Goal: Task Accomplishment & Management: Use online tool/utility

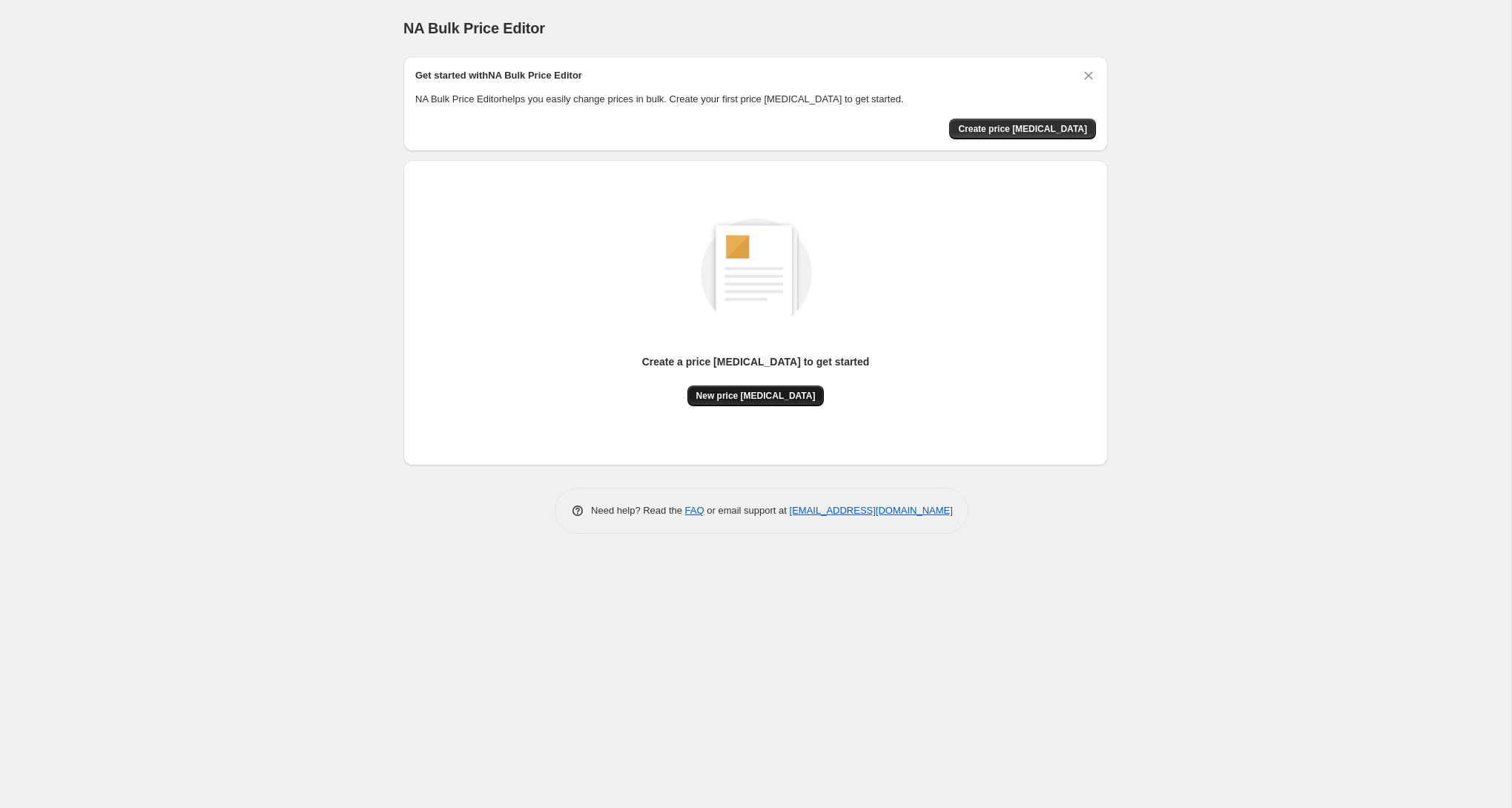
click at [758, 393] on span "New price change job" at bounding box center [755, 396] width 119 height 12
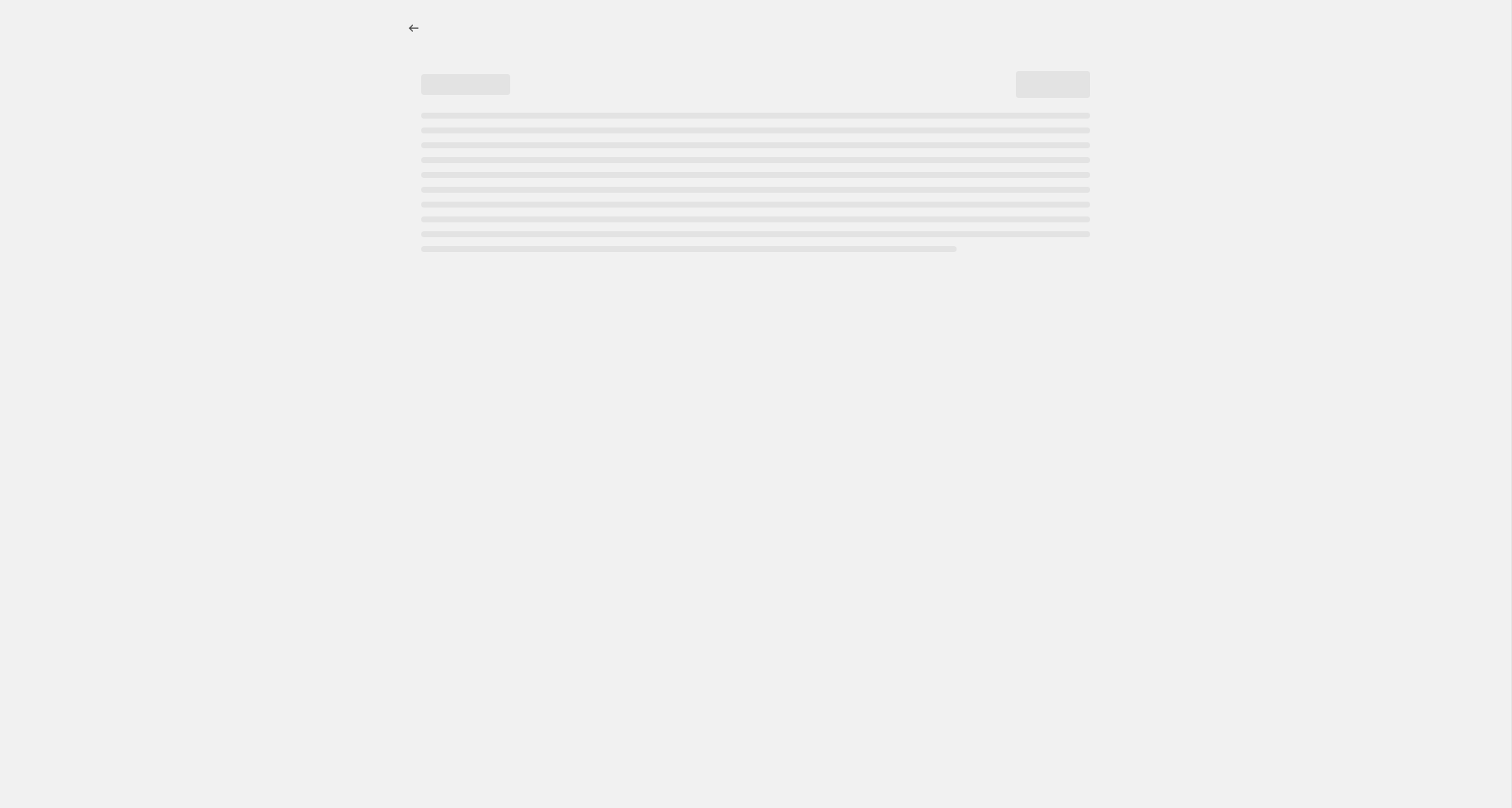
select select "percentage"
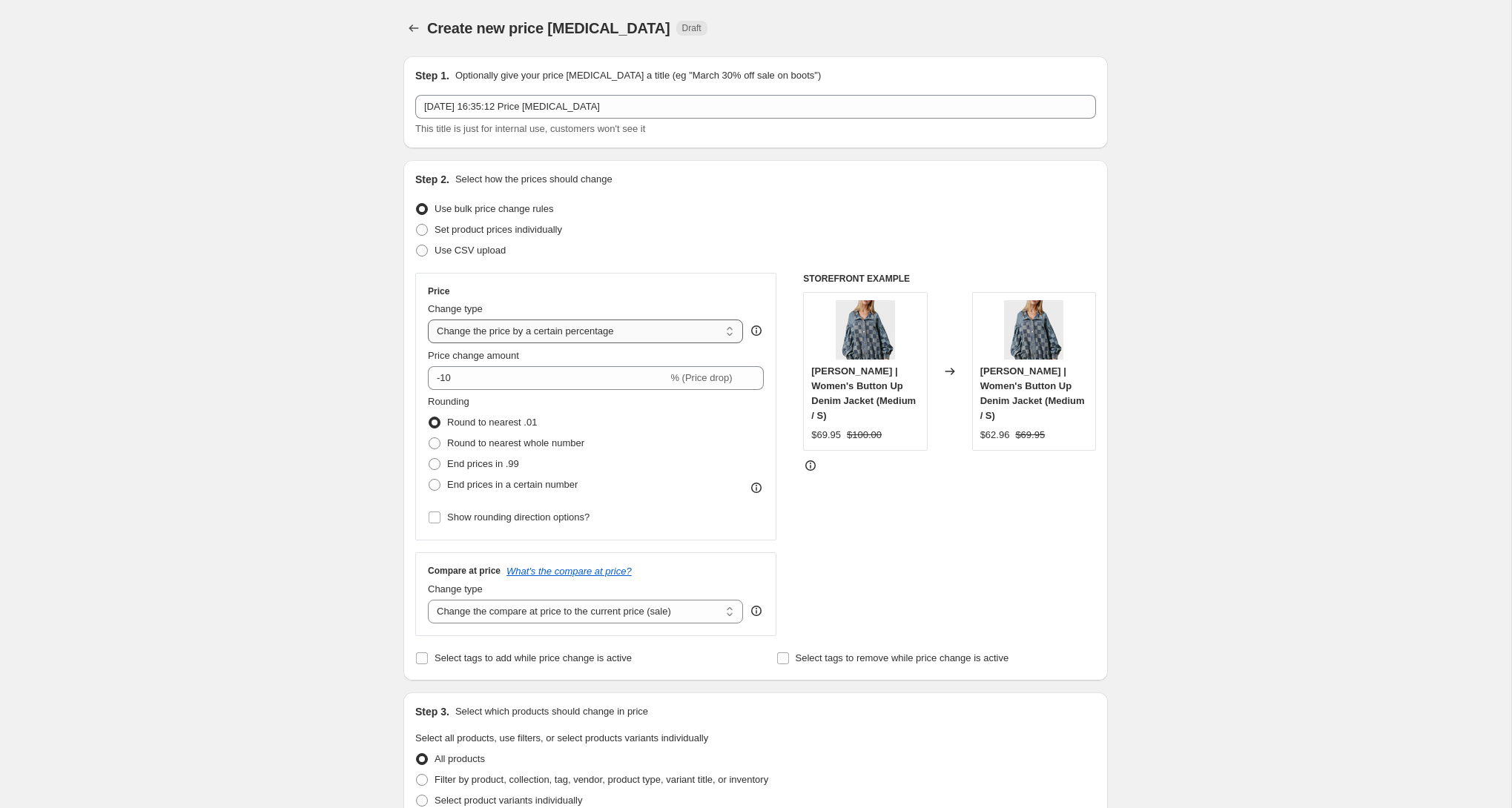
click at [599, 336] on select "Change the price to a certain amount Change the price by a certain amount Chang…" at bounding box center [586, 332] width 315 height 24
click at [428, 320] on select "Change the price to a certain amount Change the price by a certain amount Chang…" at bounding box center [586, 332] width 315 height 24
drag, startPoint x: 471, startPoint y: 380, endPoint x: 468, endPoint y: 389, distance: 9.5
click at [443, 384] on input "-10" at bounding box center [547, 378] width 239 height 24
type input "-45"
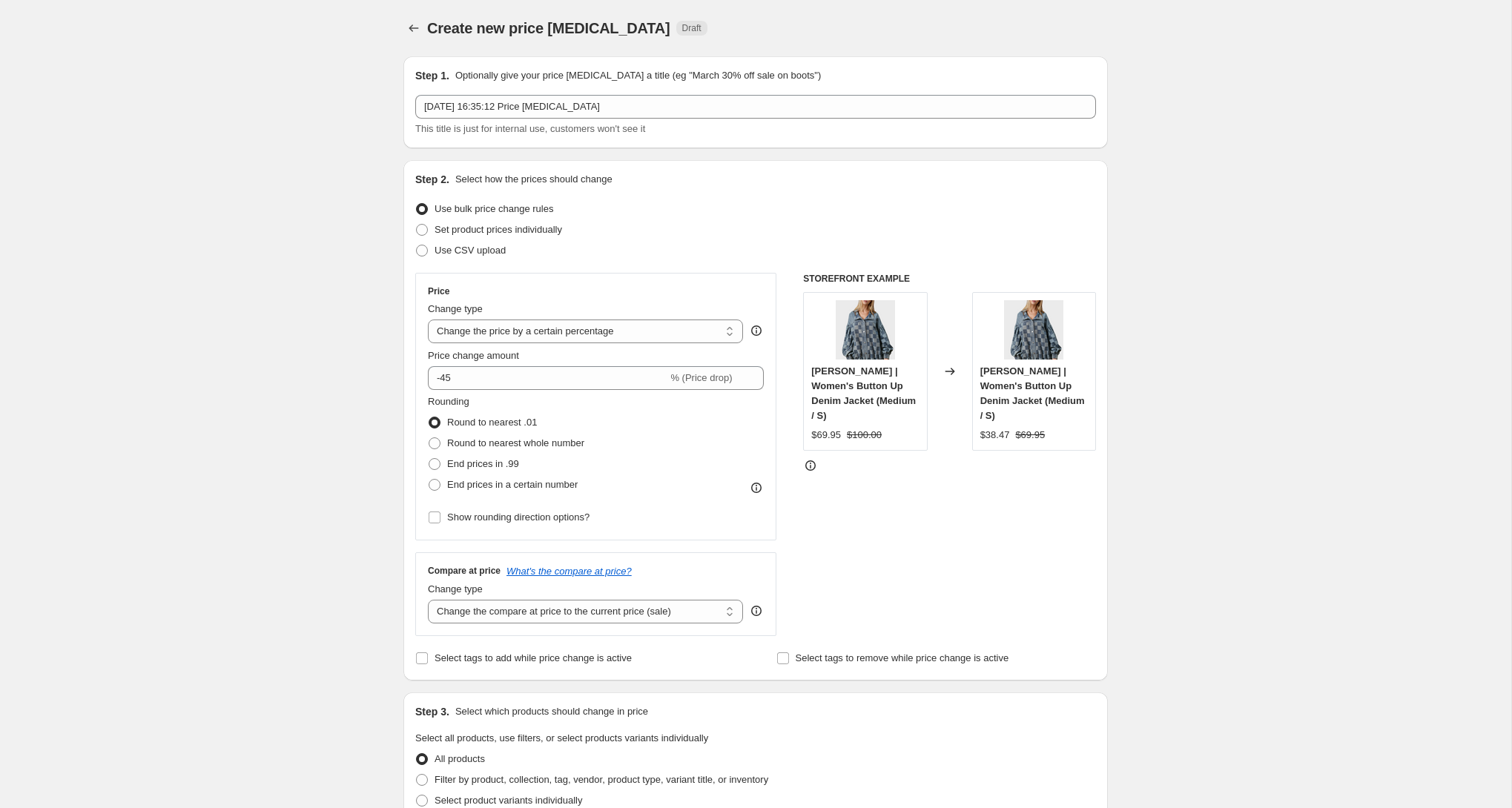
drag, startPoint x: 453, startPoint y: 487, endPoint x: 473, endPoint y: 497, distance: 22.4
click at [453, 487] on span "End prices in a certain number" at bounding box center [512, 484] width 131 height 11
click at [429, 480] on input "End prices in a certain number" at bounding box center [429, 479] width 1 height 1
radio input "true"
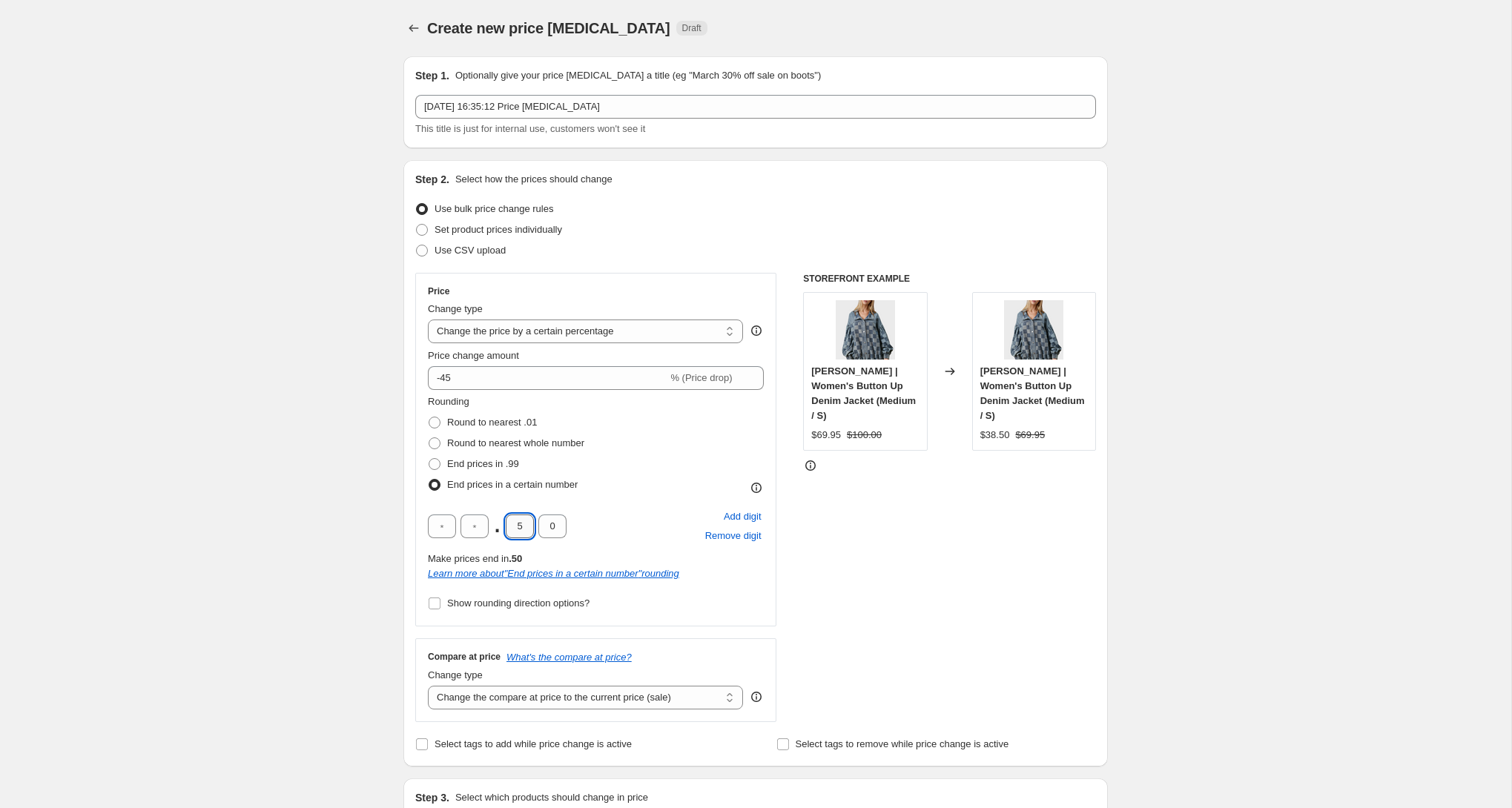
drag, startPoint x: 523, startPoint y: 526, endPoint x: 510, endPoint y: 525, distance: 13.0
click at [510, 525] on input "5" at bounding box center [520, 526] width 29 height 24
type input "9"
drag, startPoint x: 554, startPoint y: 526, endPoint x: 541, endPoint y: 528, distance: 13.2
click at [541, 528] on input "0" at bounding box center [553, 526] width 29 height 24
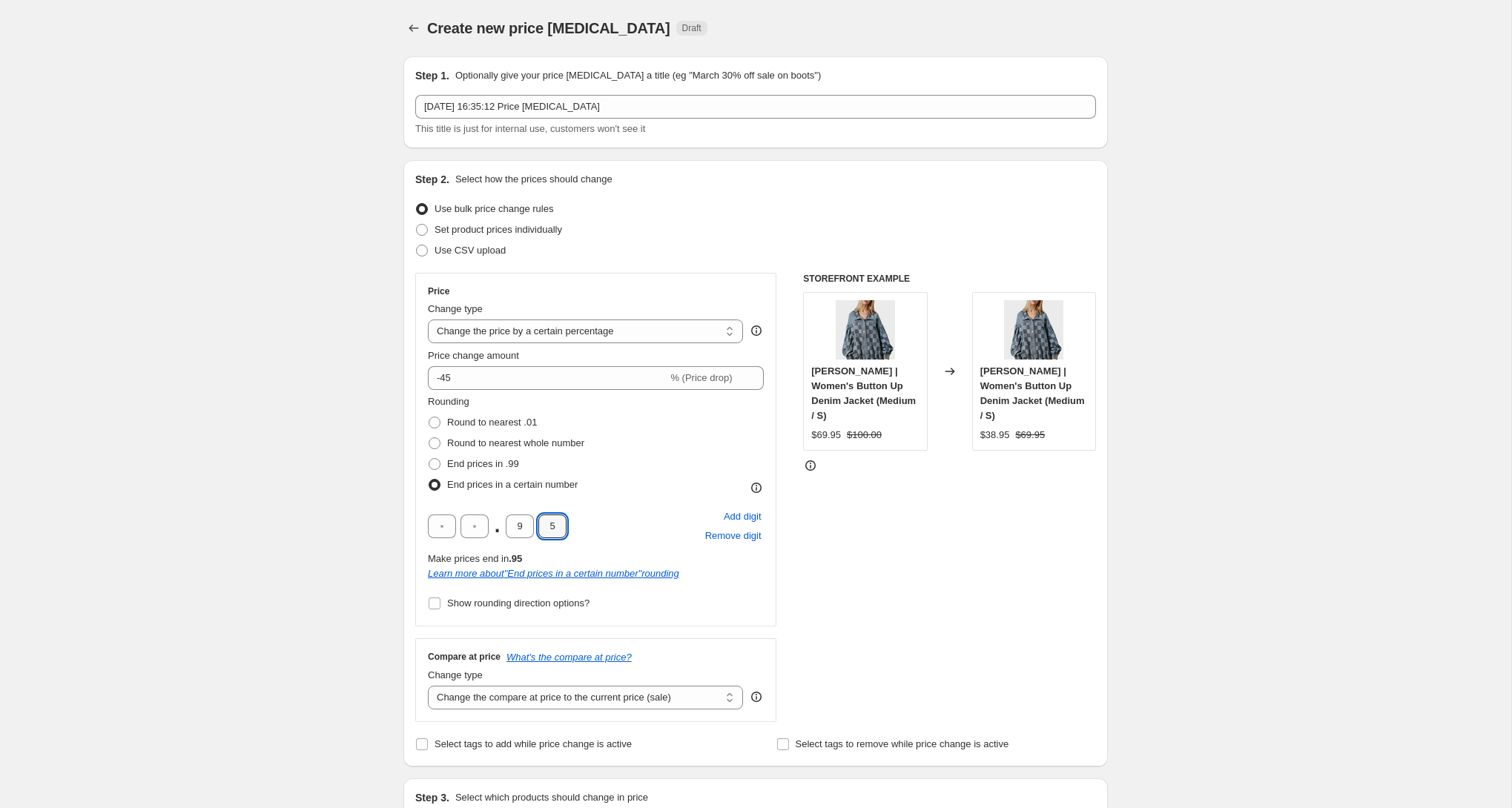
type input "5"
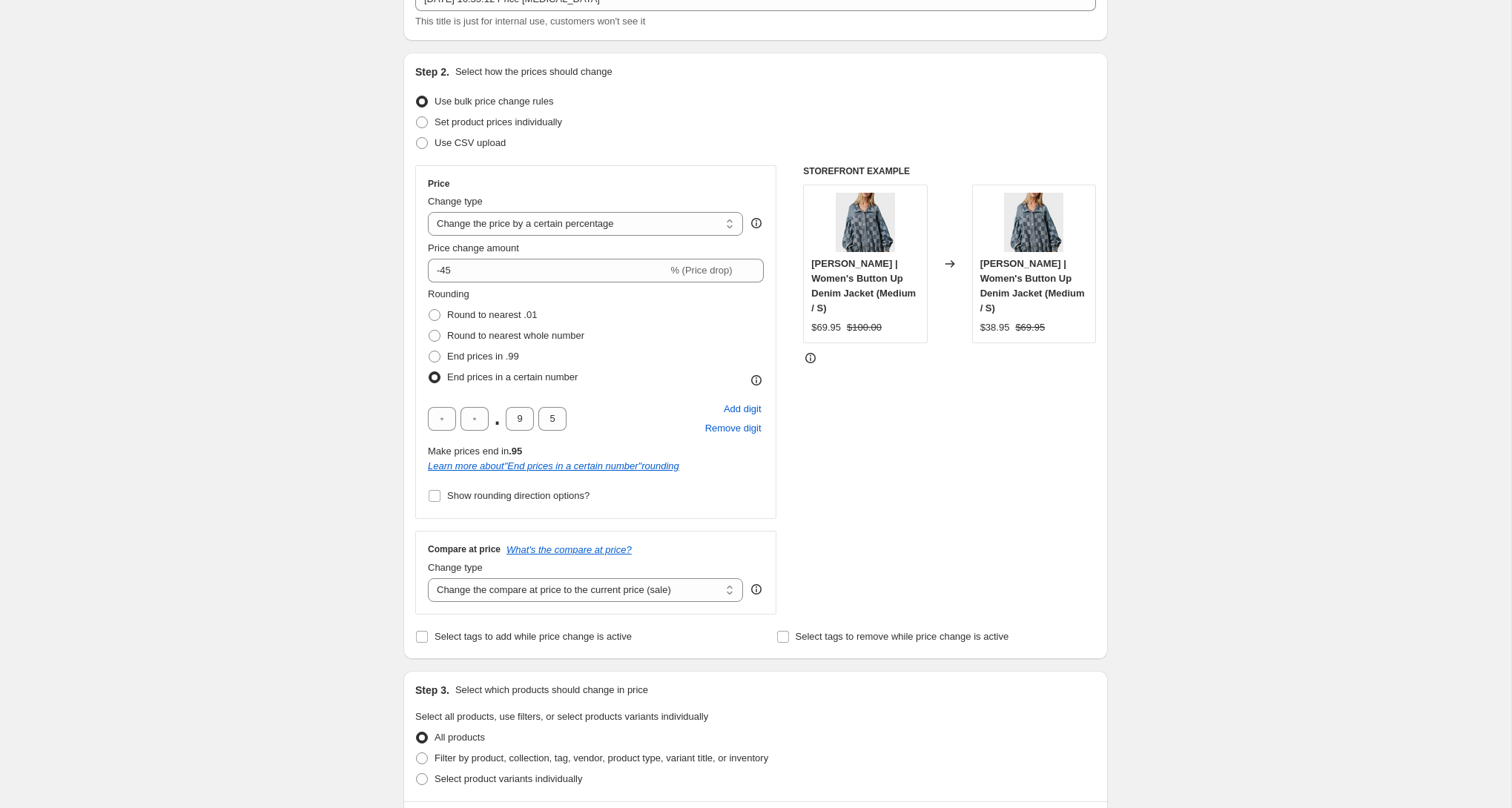
scroll to position [108, 0]
click at [484, 505] on label "Show rounding direction options?" at bounding box center [508, 496] width 161 height 21
click at [441, 502] on input "Show rounding direction options?" at bounding box center [435, 496] width 12 height 12
checkbox input "true"
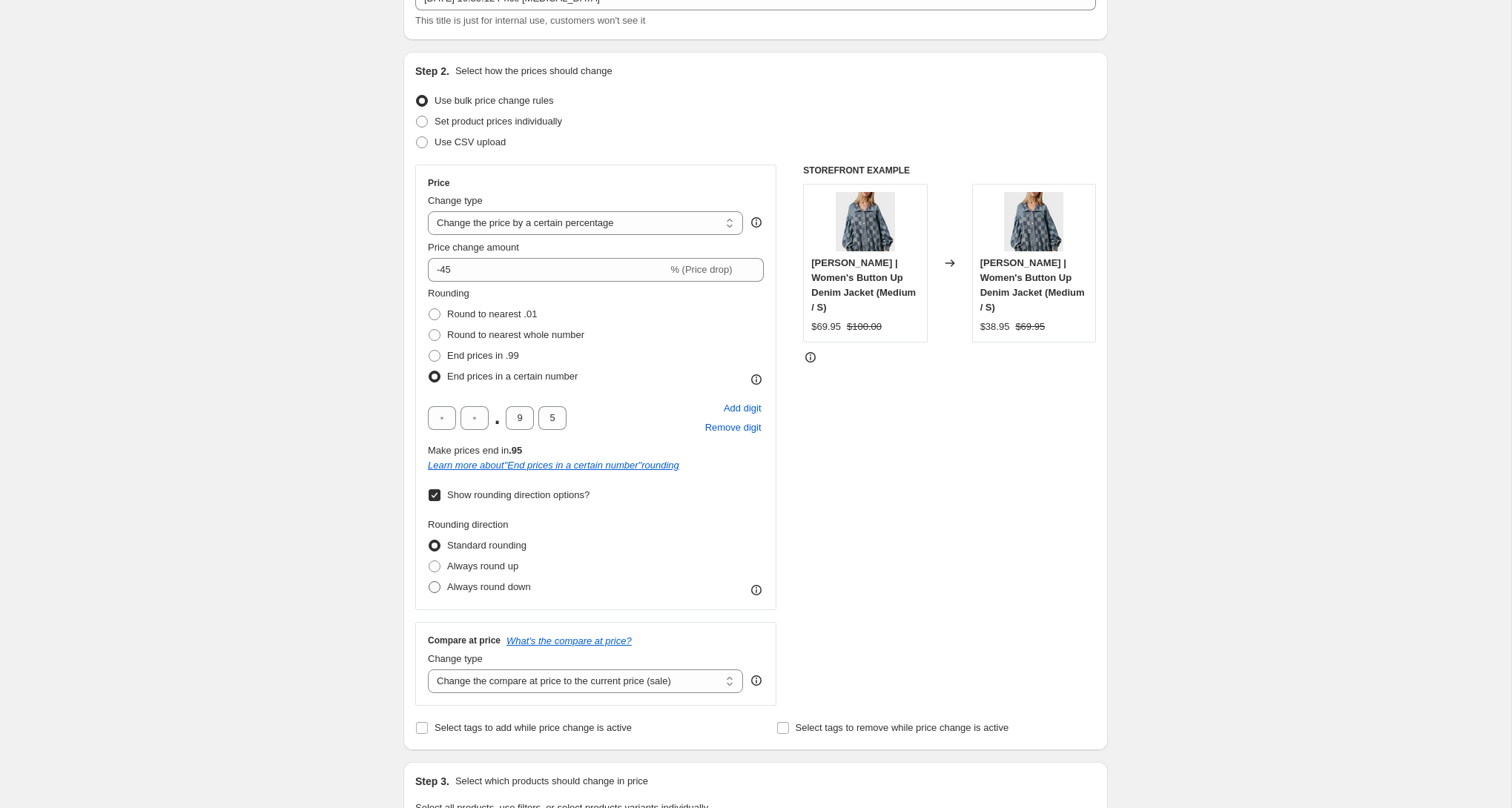
click at [498, 590] on span "Always round down" at bounding box center [489, 586] width 84 height 11
click at [429, 582] on input "Always round down" at bounding box center [429, 581] width 1 height 1
radio input "true"
click at [502, 571] on span "Always round up" at bounding box center [482, 566] width 71 height 11
click at [429, 562] on input "Always round up" at bounding box center [429, 561] width 1 height 1
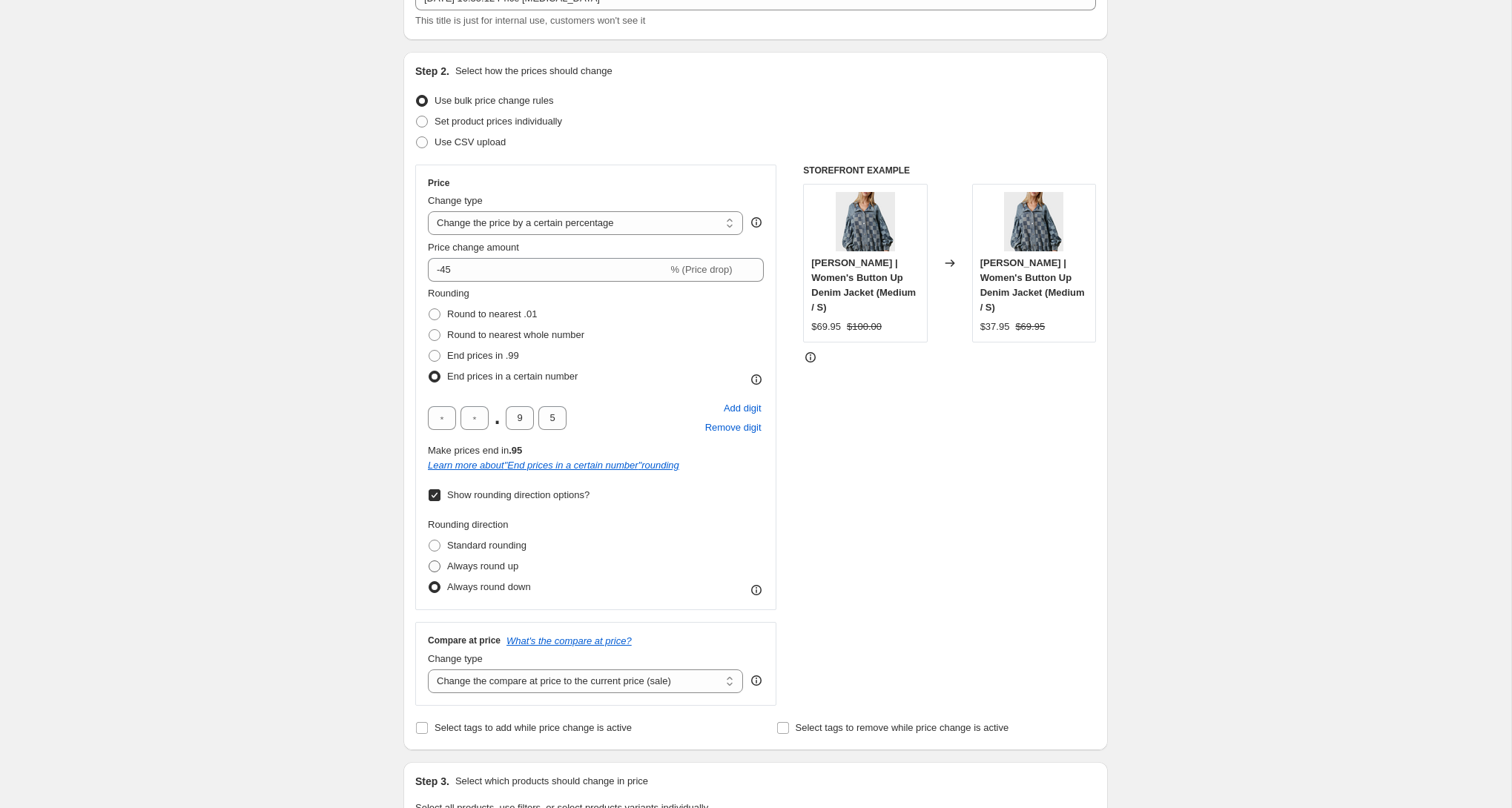
radio input "true"
click at [505, 544] on span "Standard rounding" at bounding box center [486, 545] width 80 height 11
click at [429, 541] on input "Standard rounding" at bounding box center [429, 540] width 1 height 1
radio input "true"
click at [498, 588] on span "Always round down" at bounding box center [489, 586] width 84 height 11
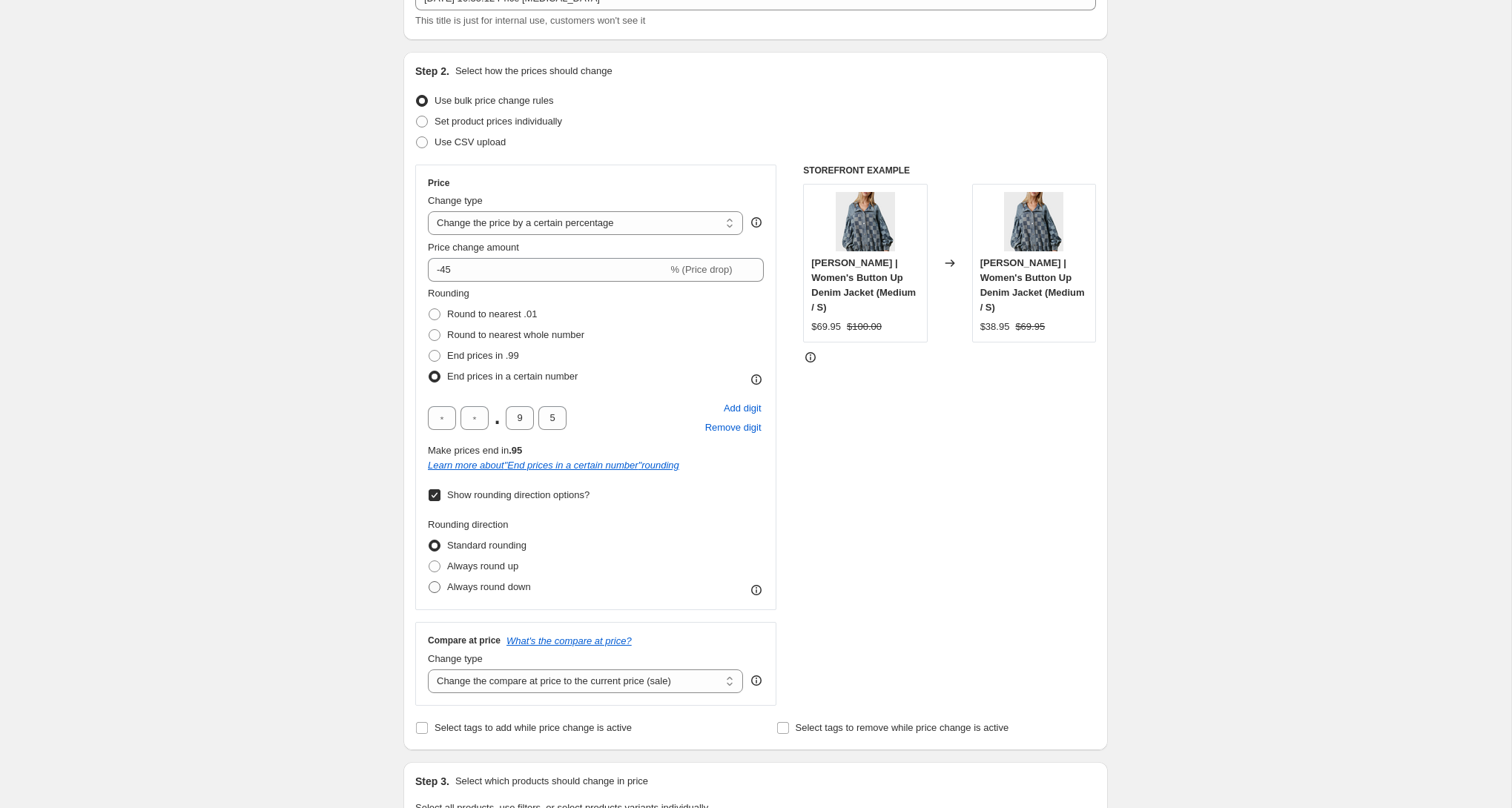
click at [429, 582] on input "Always round down" at bounding box center [429, 581] width 1 height 1
radio input "true"
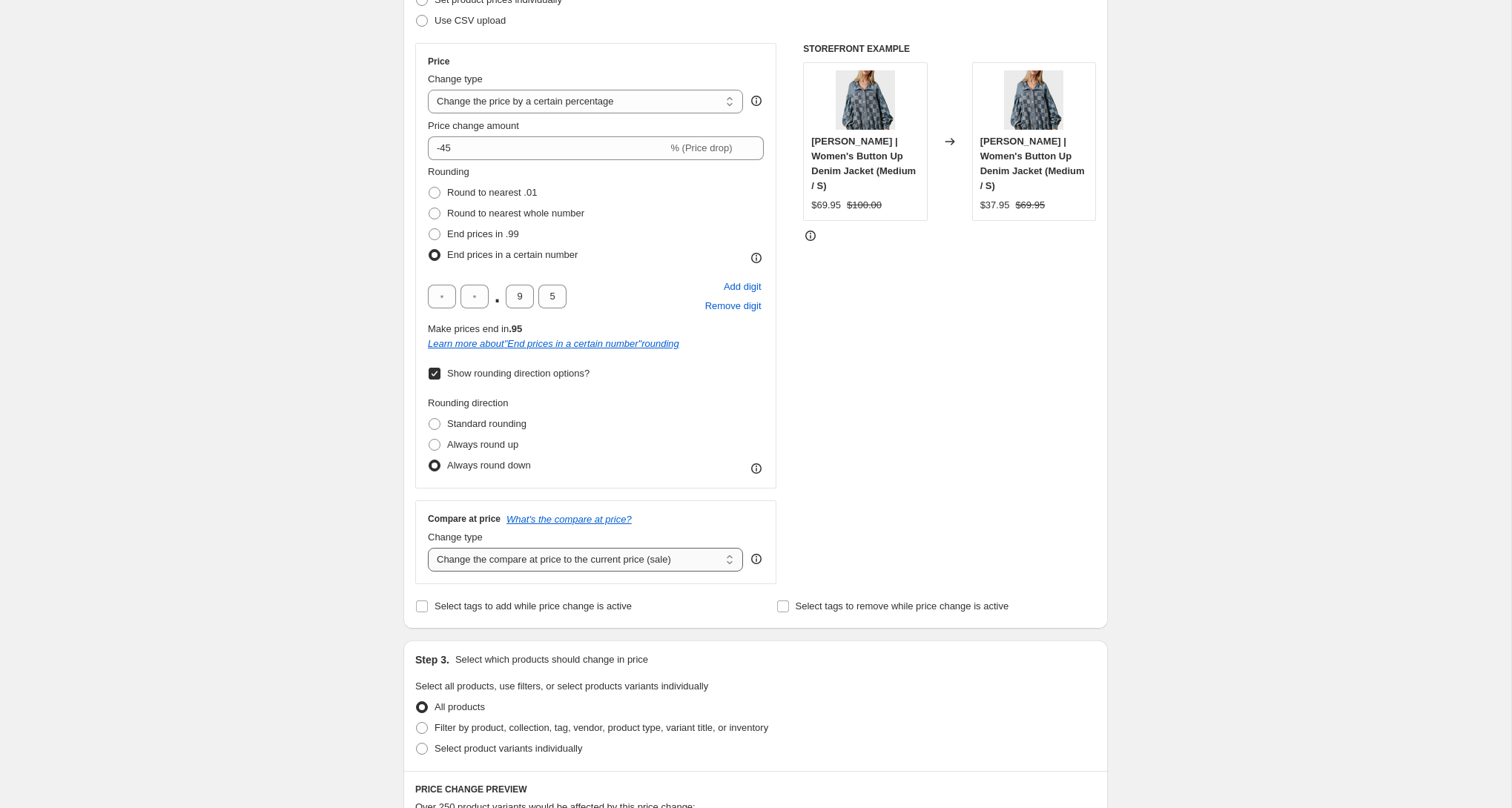
scroll to position [234, 0]
click at [517, 560] on select "Change the compare at price to the current price (sale) Change the compare at p…" at bounding box center [586, 556] width 315 height 24
select select "by"
click at [428, 544] on select "Change the compare at price to the current price (sale) Change the compare at p…" at bounding box center [586, 556] width 315 height 24
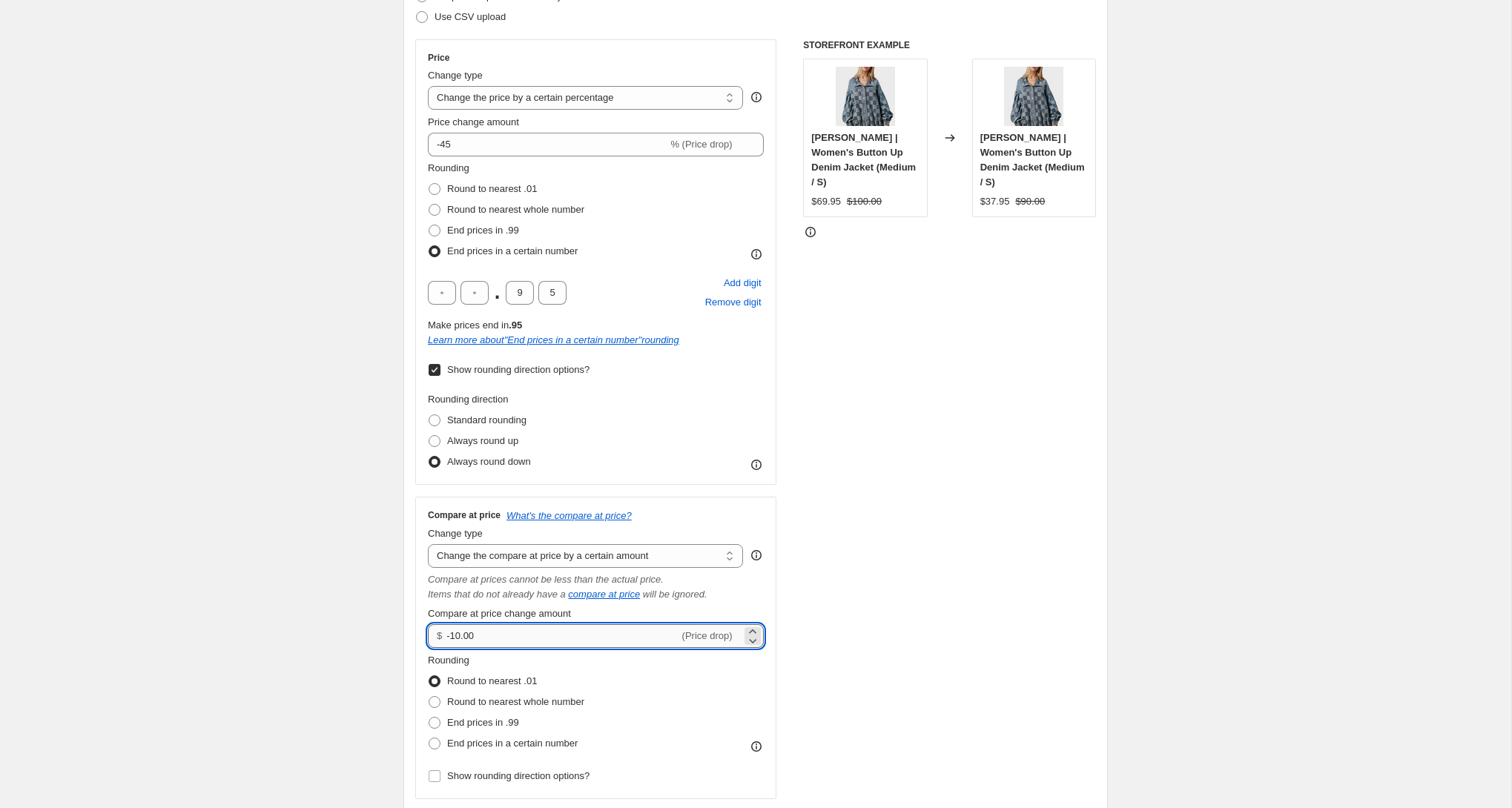
drag, startPoint x: 457, startPoint y: 636, endPoint x: 500, endPoint y: 637, distance: 43.0
click at [500, 637] on input "-10.00" at bounding box center [562, 636] width 232 height 24
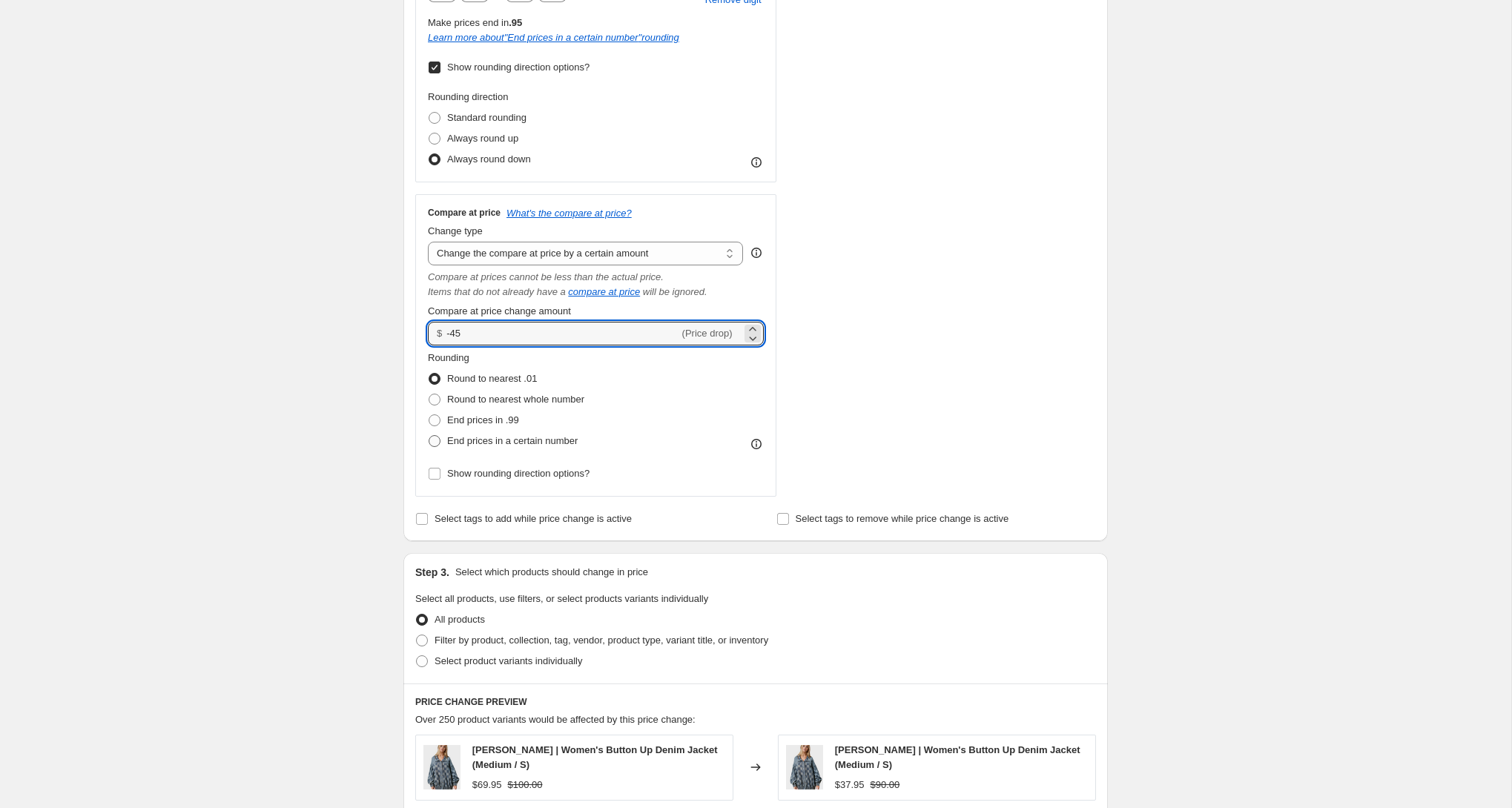
scroll to position [537, 0]
type input "-45.00"
click at [517, 402] on span "Round to nearest whole number" at bounding box center [515, 398] width 137 height 11
click at [429, 393] on input "Round to nearest whole number" at bounding box center [429, 393] width 1 height 1
radio input "true"
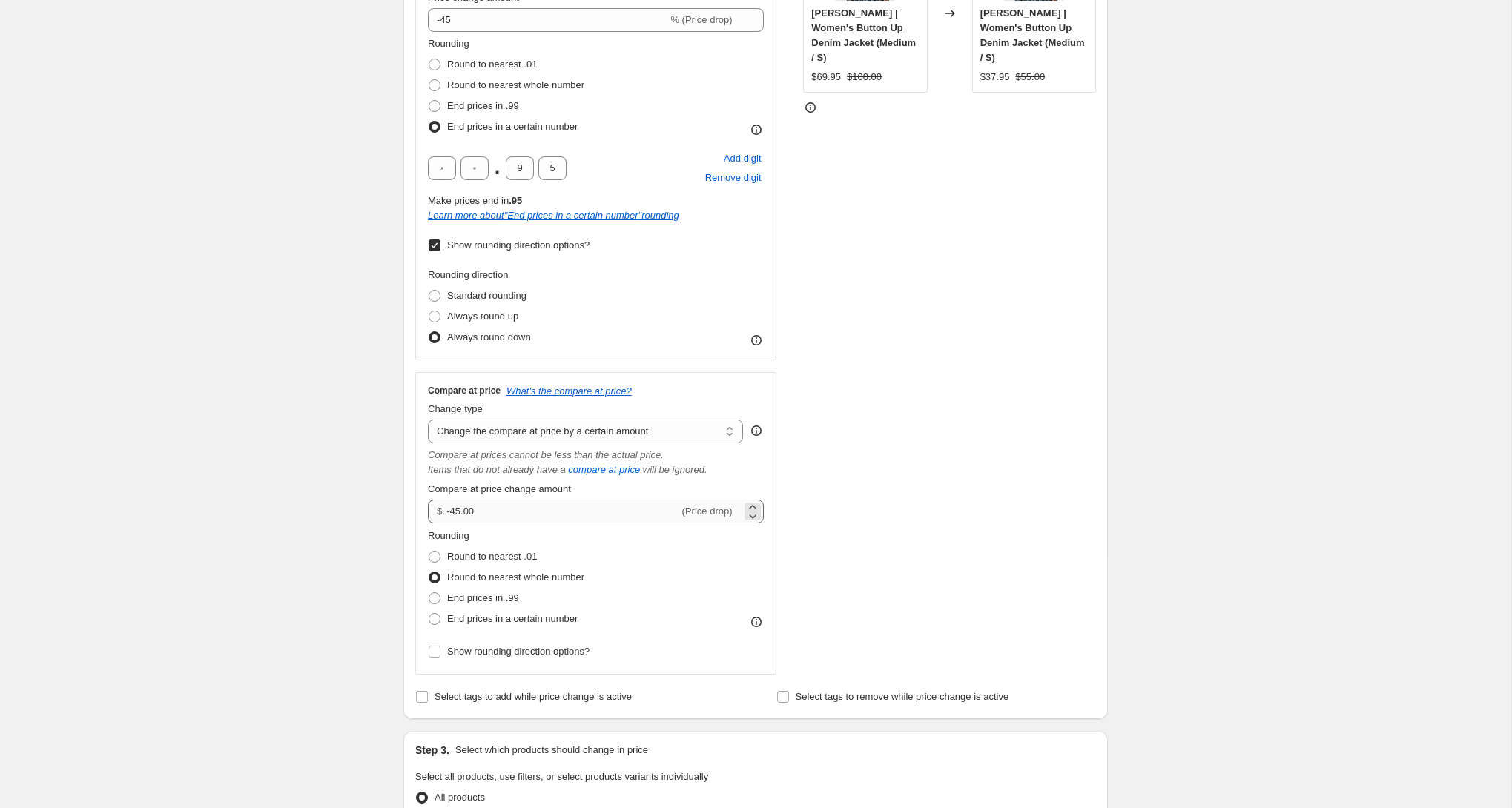
scroll to position [354, 0]
click at [473, 560] on span "Round to nearest .01" at bounding box center [491, 560] width 89 height 11
click at [429, 556] on input "Round to nearest .01" at bounding box center [429, 555] width 1 height 1
radio input "true"
click at [473, 577] on span "Round to nearest whole number" at bounding box center [515, 580] width 137 height 11
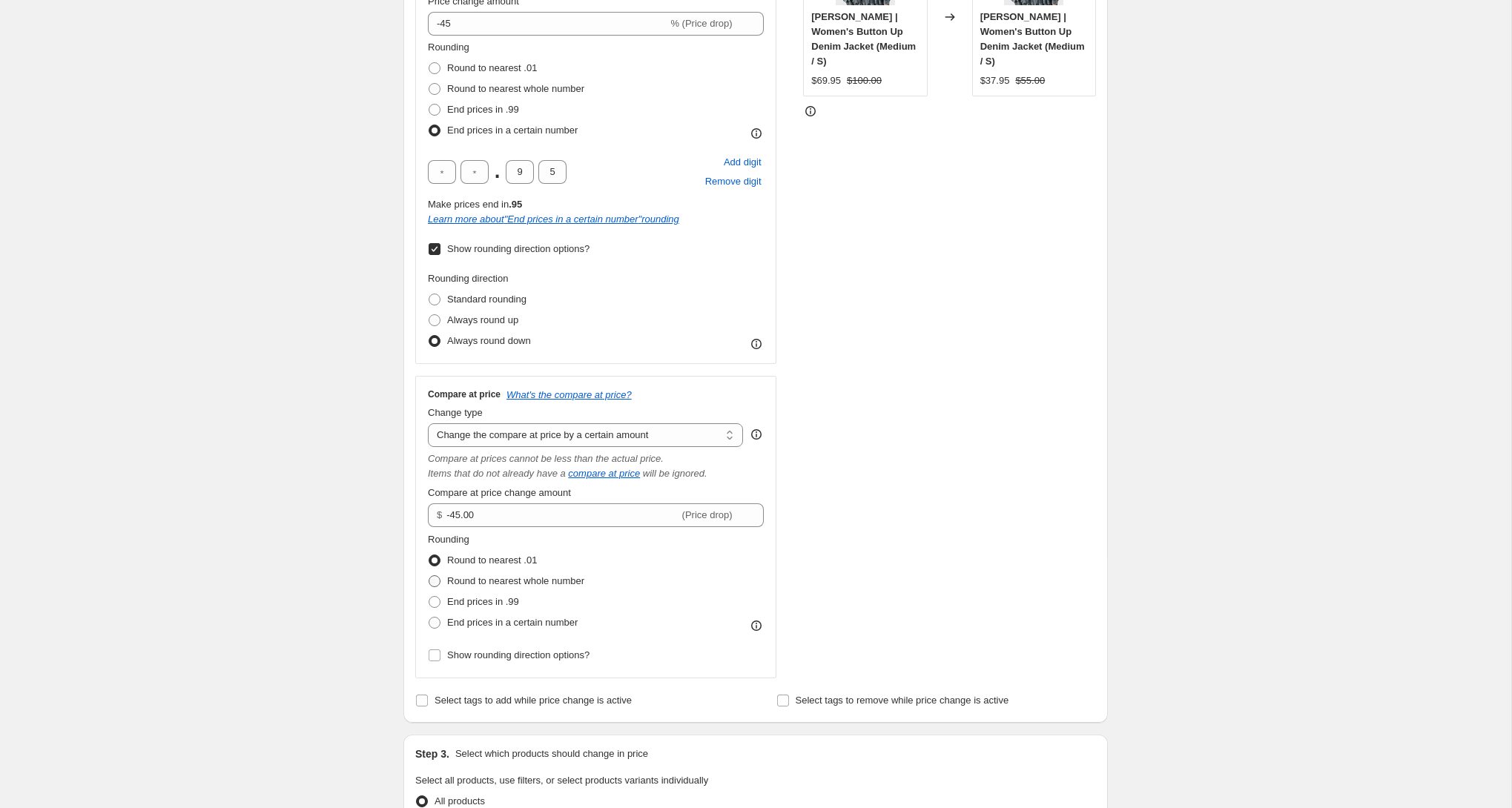
click at [429, 576] on input "Round to nearest whole number" at bounding box center [429, 575] width 1 height 1
radio input "true"
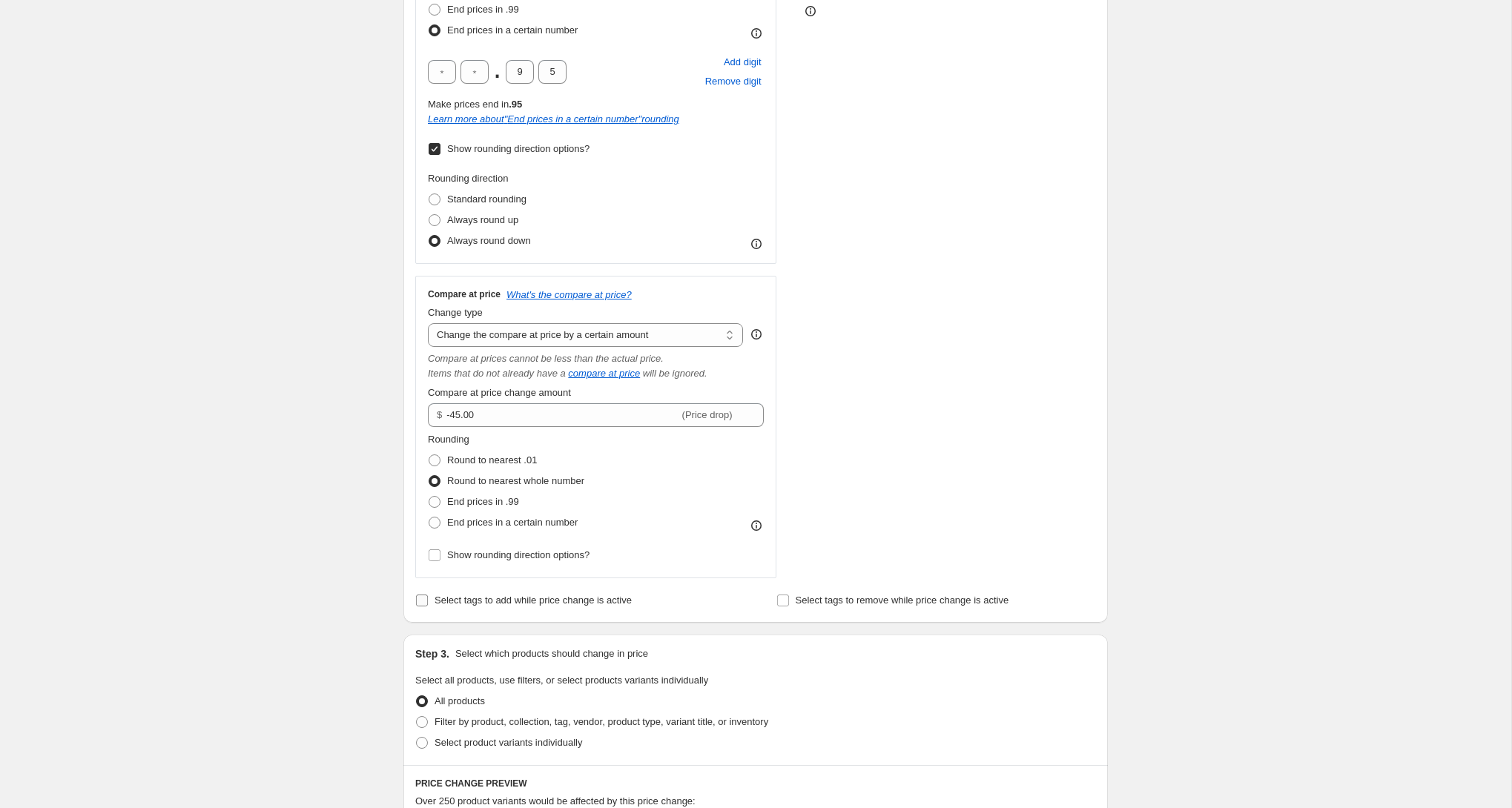
scroll to position [457, 0]
click at [596, 598] on span "Select tags to add while price change is active" at bounding box center [533, 597] width 197 height 11
click at [428, 598] on input "Select tags to add while price change is active" at bounding box center [422, 598] width 12 height 12
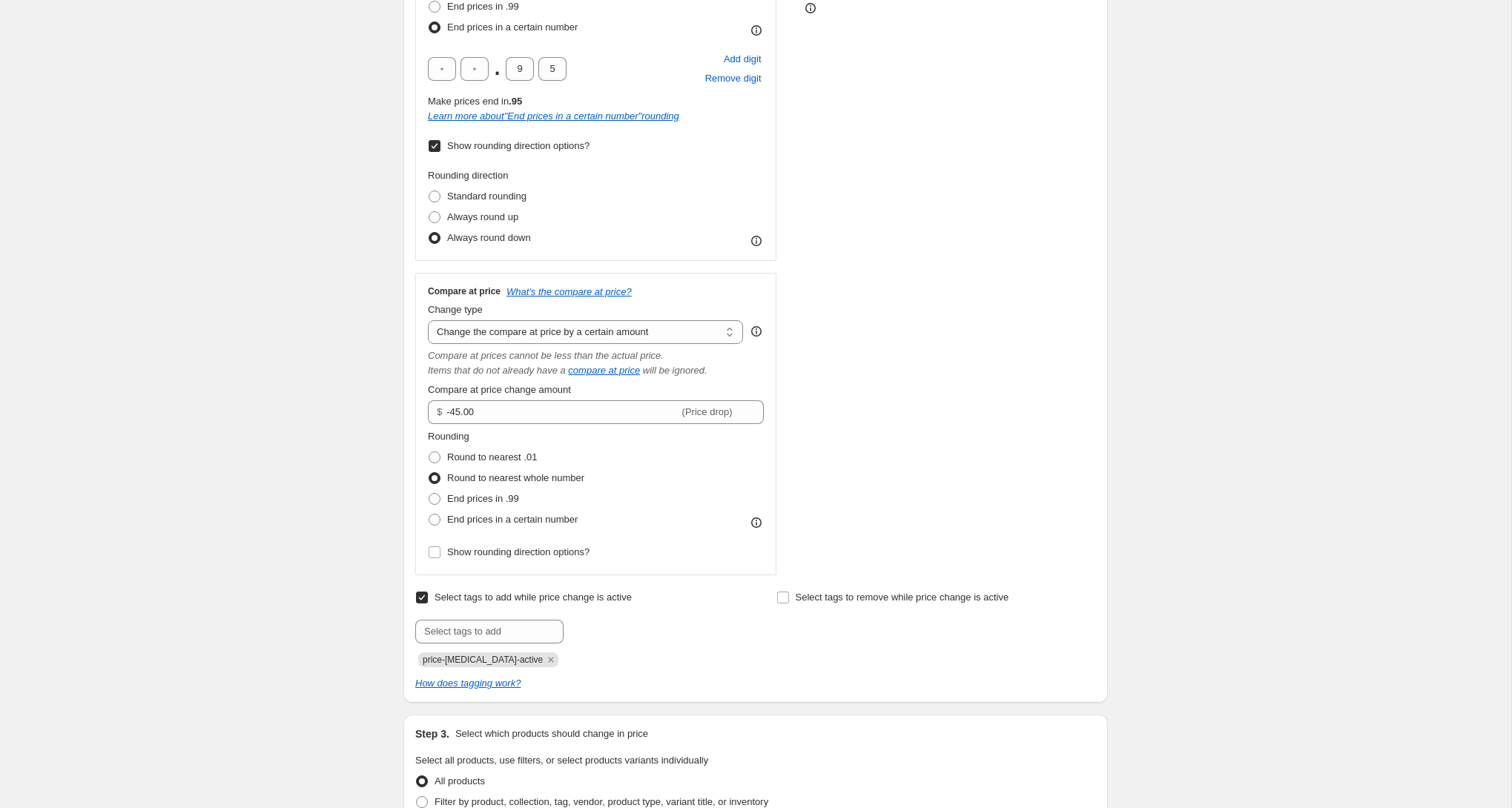
click at [586, 601] on span "Select tags to add while price change is active" at bounding box center [533, 597] width 197 height 11
click at [428, 601] on input "Select tags to add while price change is active" at bounding box center [422, 598] width 12 height 12
checkbox input "false"
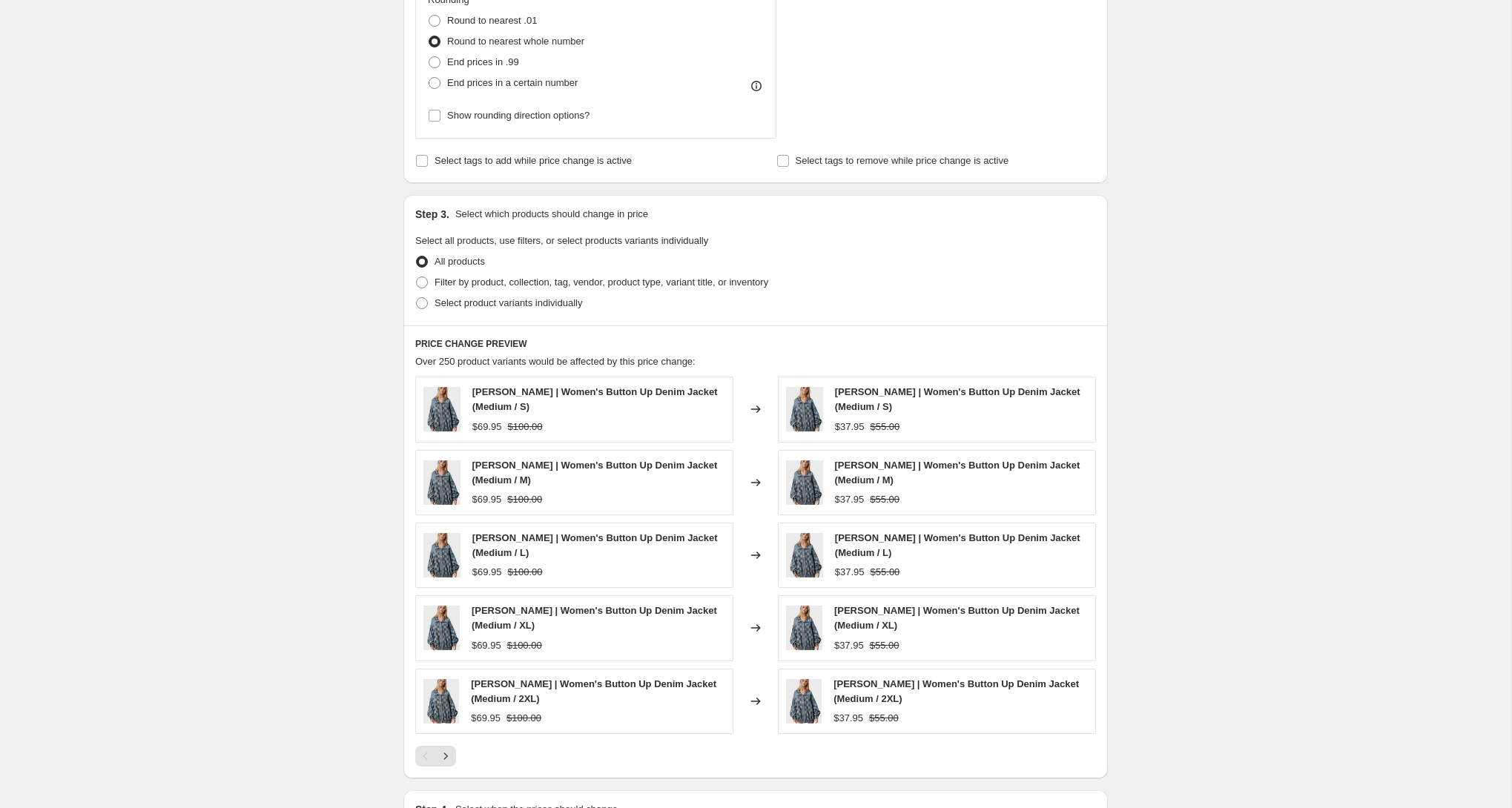
scroll to position [1095, 0]
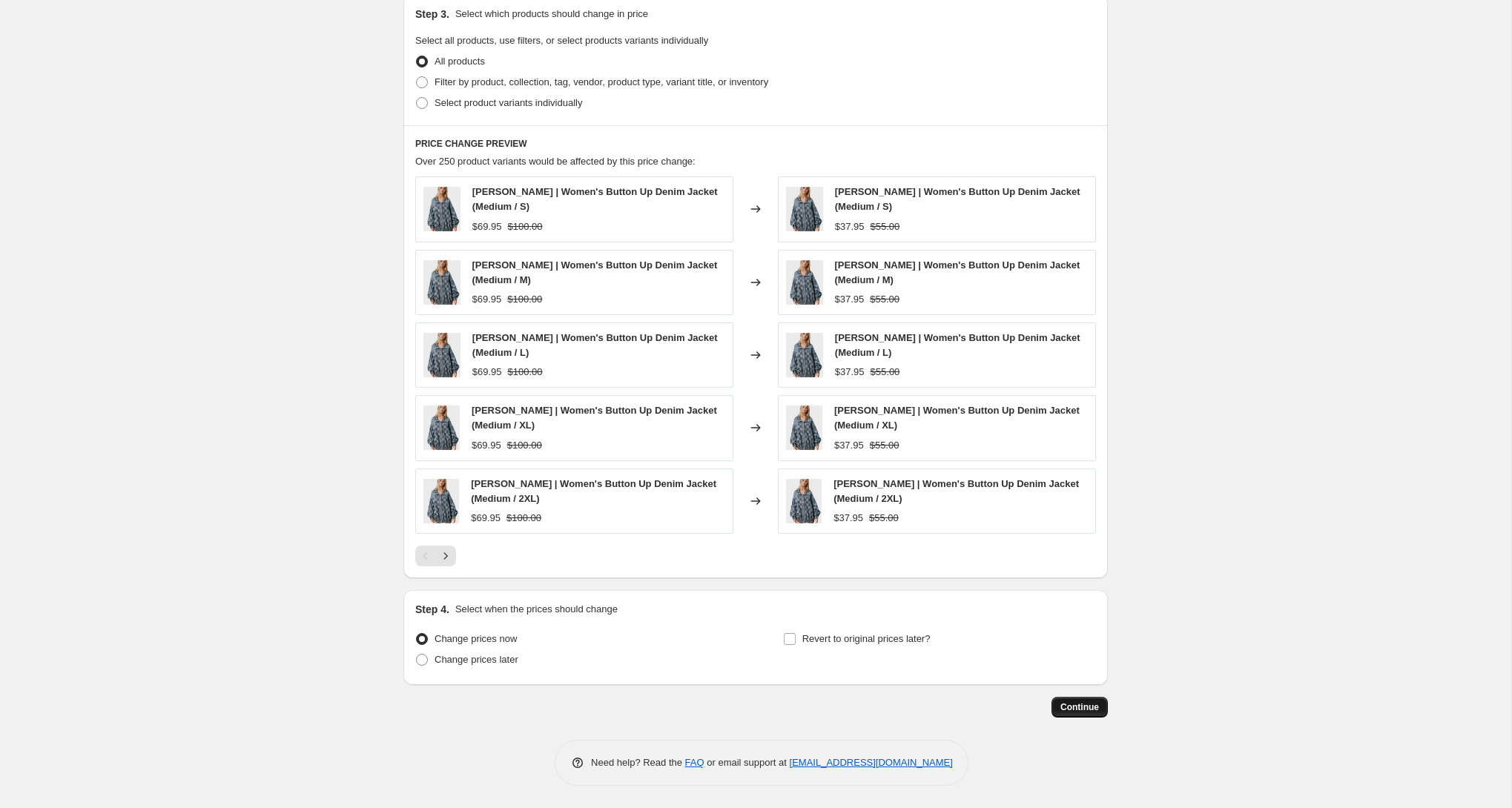
click at [1073, 710] on span "Continue" at bounding box center [1079, 707] width 38 height 12
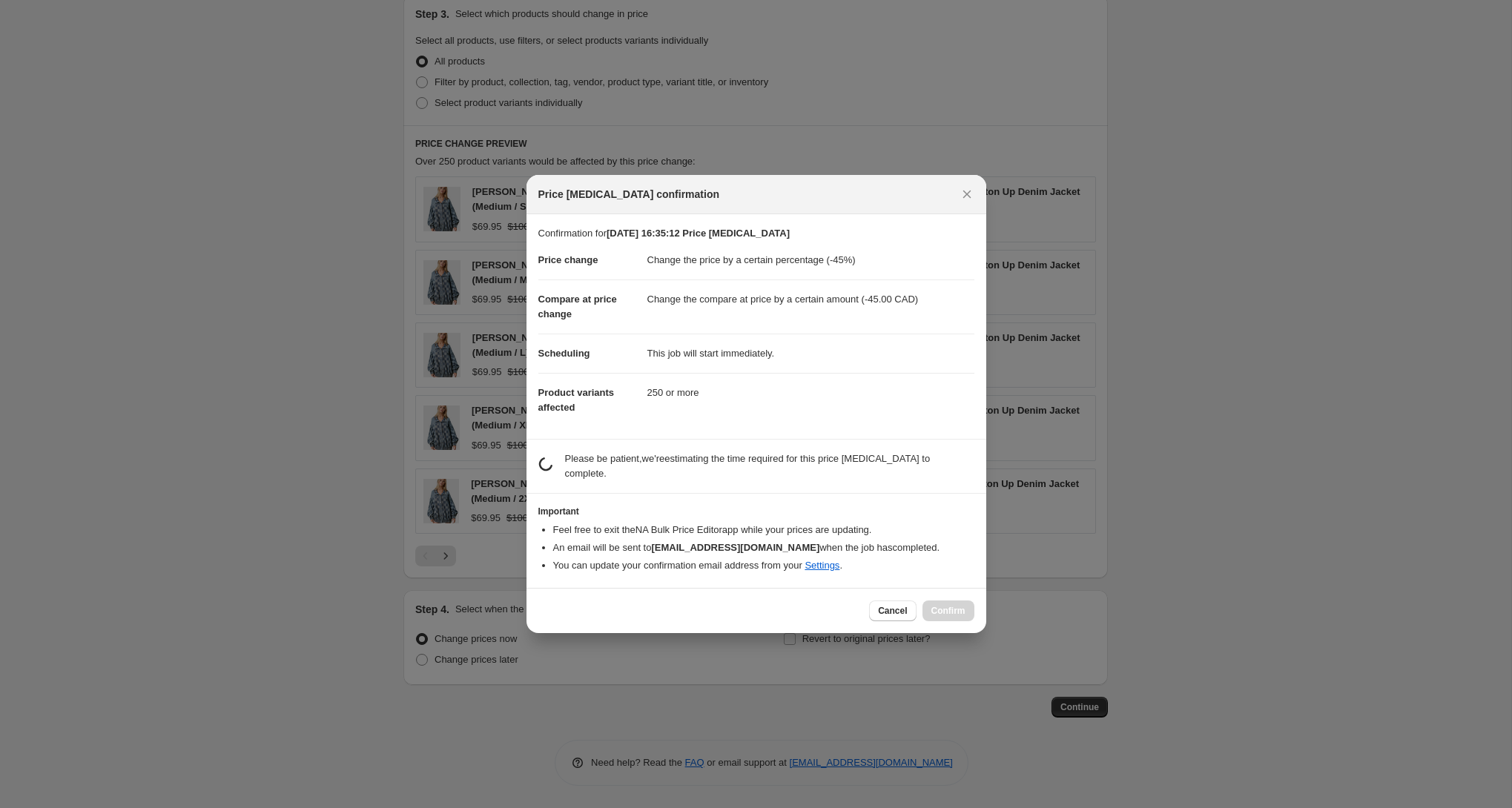
drag, startPoint x: 732, startPoint y: 456, endPoint x: 762, endPoint y: 457, distance: 30.0
click at [762, 457] on p "Please be patient, we're estimating the time required for this price change job…" at bounding box center [769, 466] width 409 height 30
drag, startPoint x: 748, startPoint y: 460, endPoint x: 732, endPoint y: 459, distance: 16.0
click at [732, 459] on p "Please be patient, we're estimating the time required for this price change job…" at bounding box center [769, 466] width 409 height 30
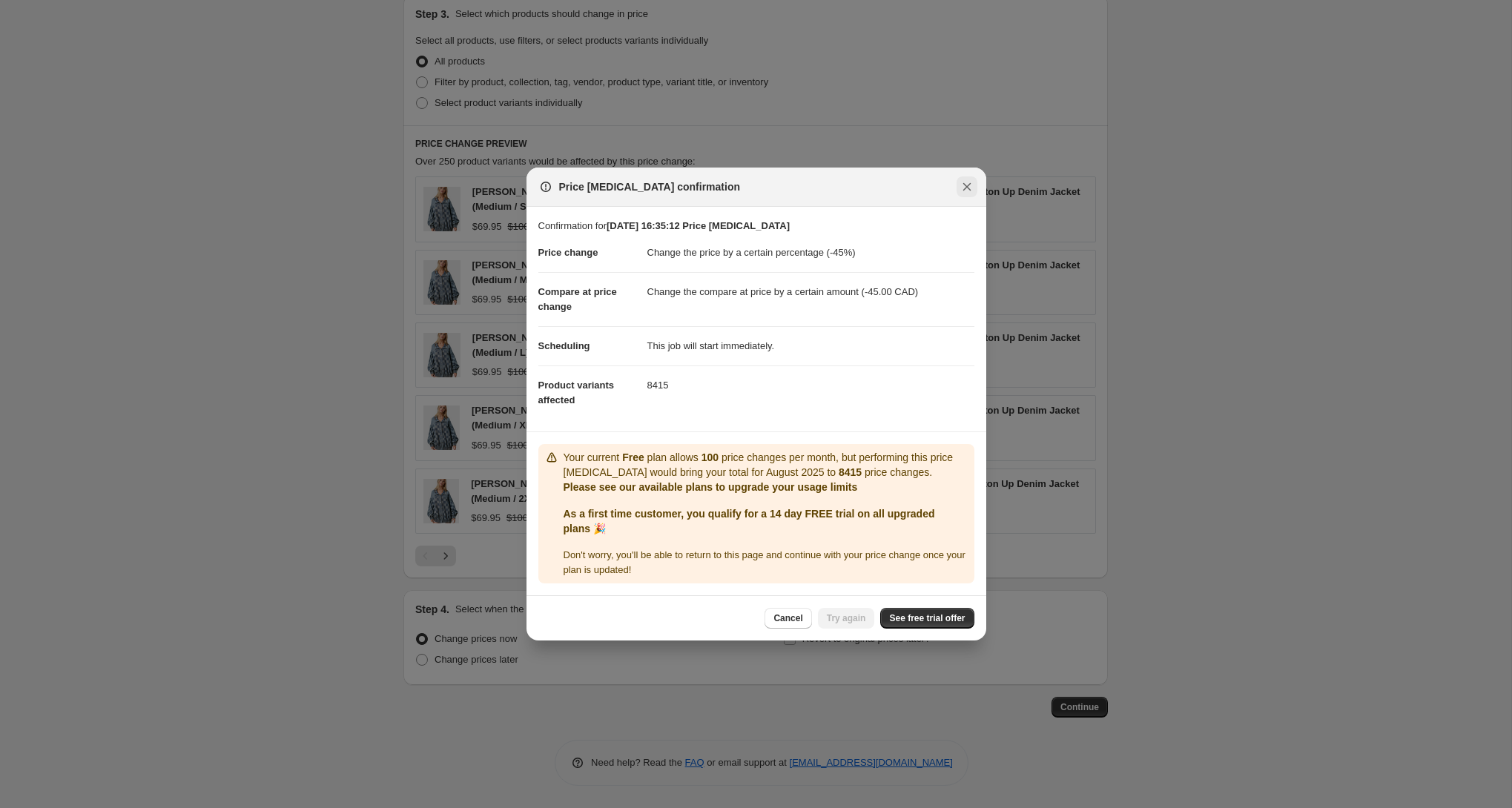
click at [964, 188] on icon "Close" at bounding box center [967, 187] width 15 height 15
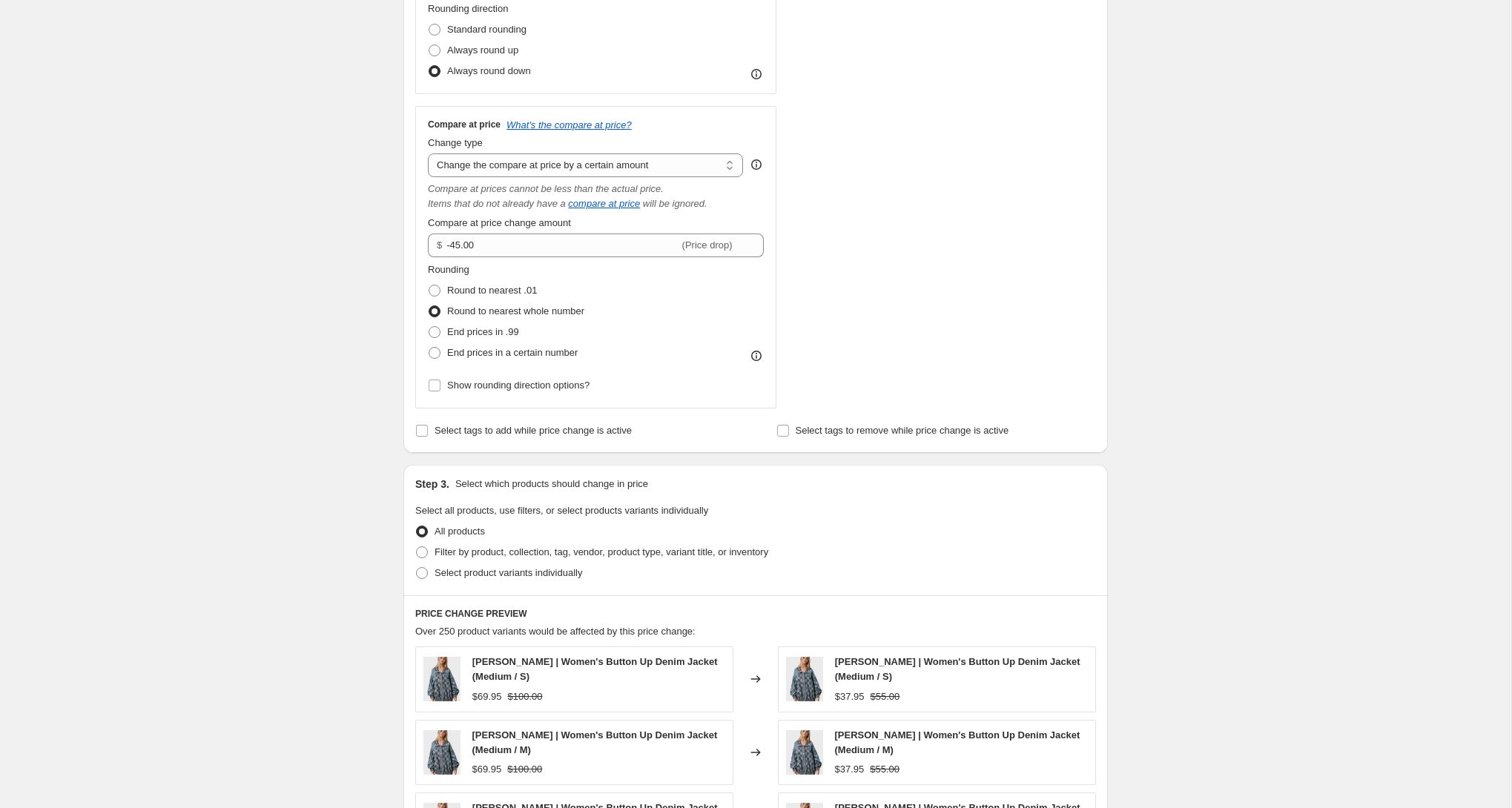
scroll to position [624, 0]
click at [583, 169] on select "Change the compare at price to the current price (sale) Change the compare at p…" at bounding box center [586, 166] width 315 height 24
select select "percentage"
click at [428, 154] on select "Change the compare at price to the current price (sale) Change the compare at p…" at bounding box center [586, 166] width 315 height 24
drag, startPoint x: 451, startPoint y: 249, endPoint x: 441, endPoint y: 250, distance: 10.0
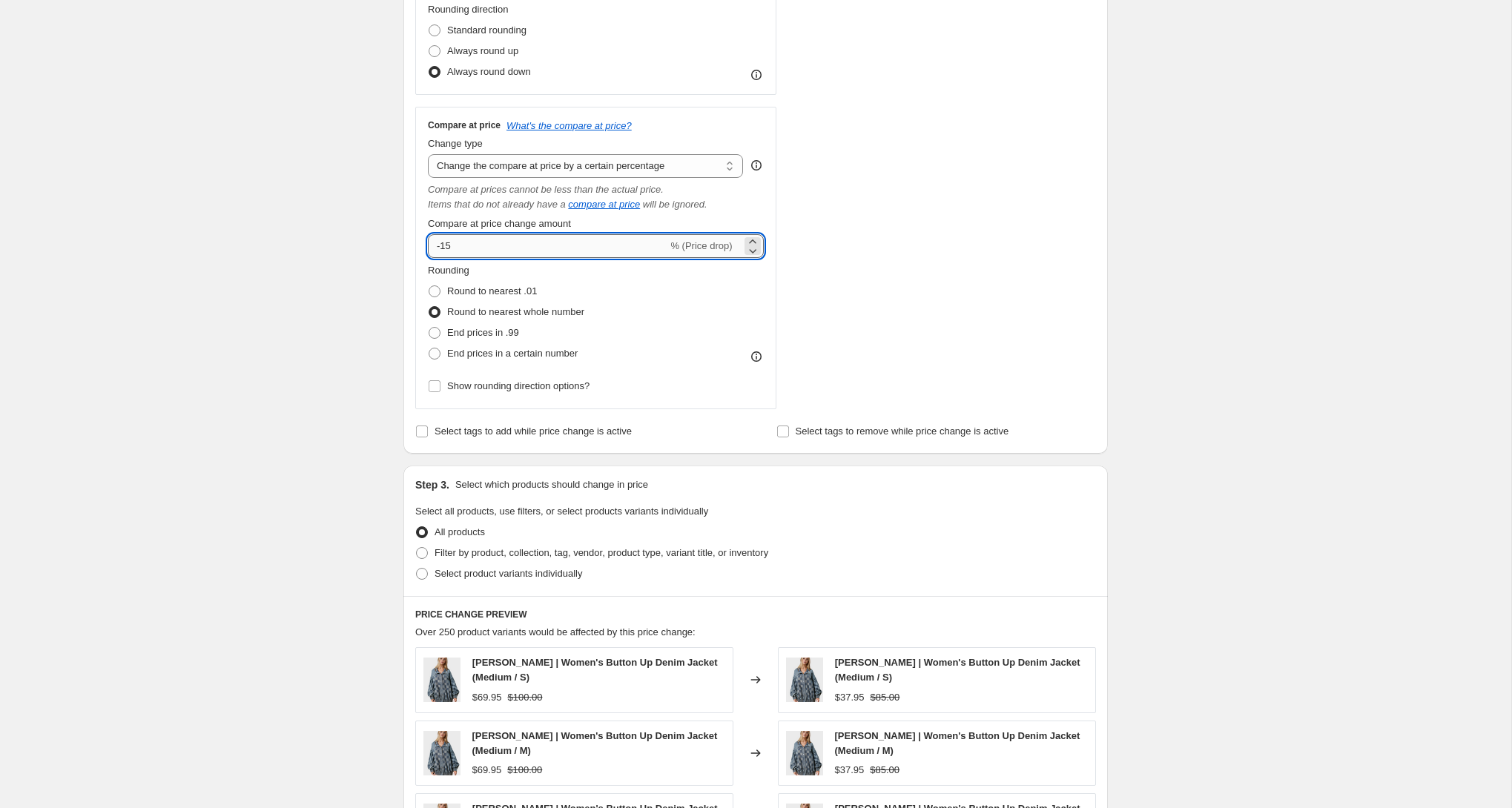
click at [441, 250] on input "-15" at bounding box center [547, 246] width 239 height 24
type input "-45"
click at [369, 260] on div "Create new price change job. This page is ready Create new price change job Dra…" at bounding box center [755, 327] width 1511 height 1903
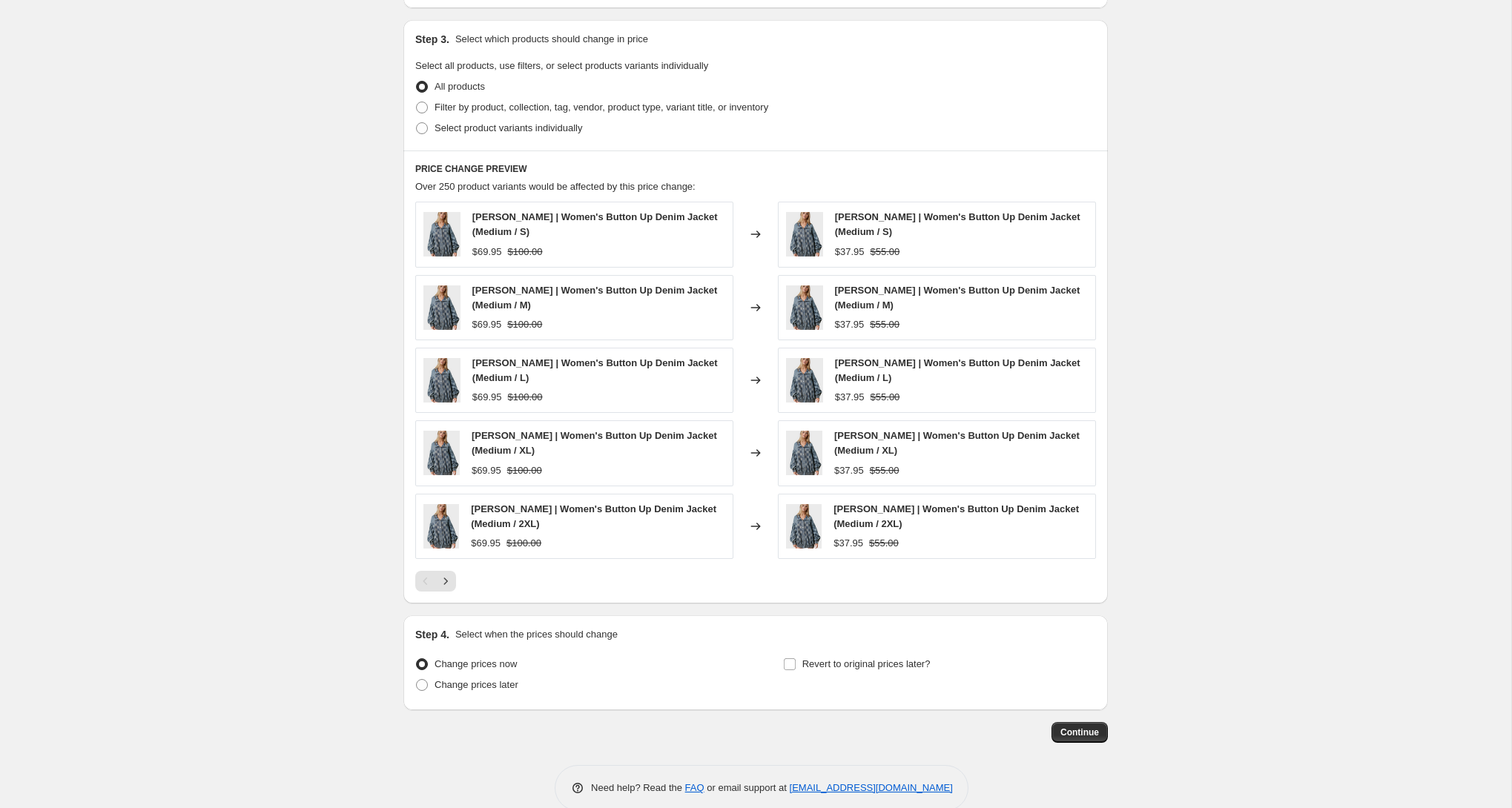
scroll to position [1071, 0]
click at [446, 583] on icon "Next" at bounding box center [446, 580] width 15 height 15
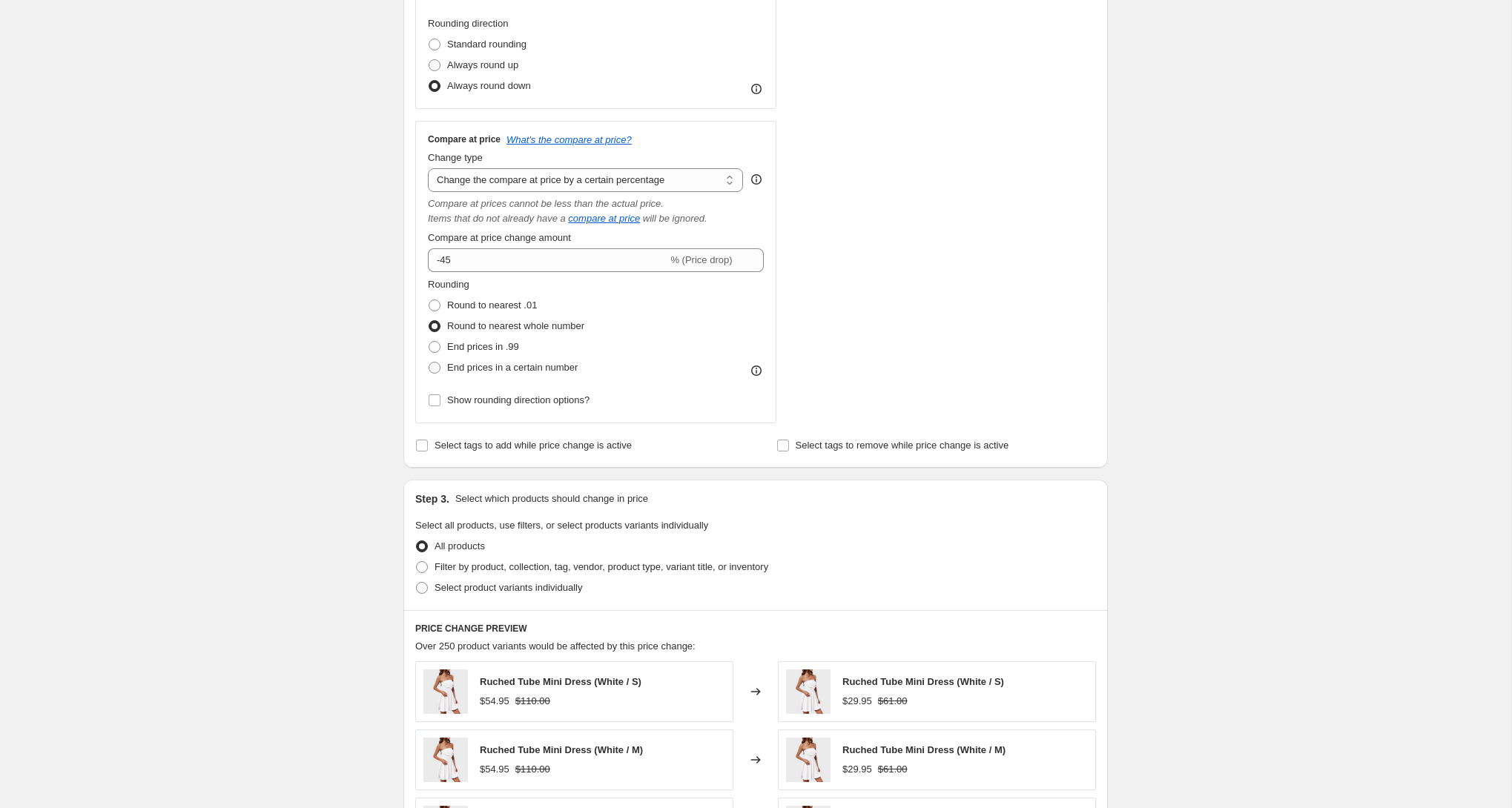
scroll to position [618, 0]
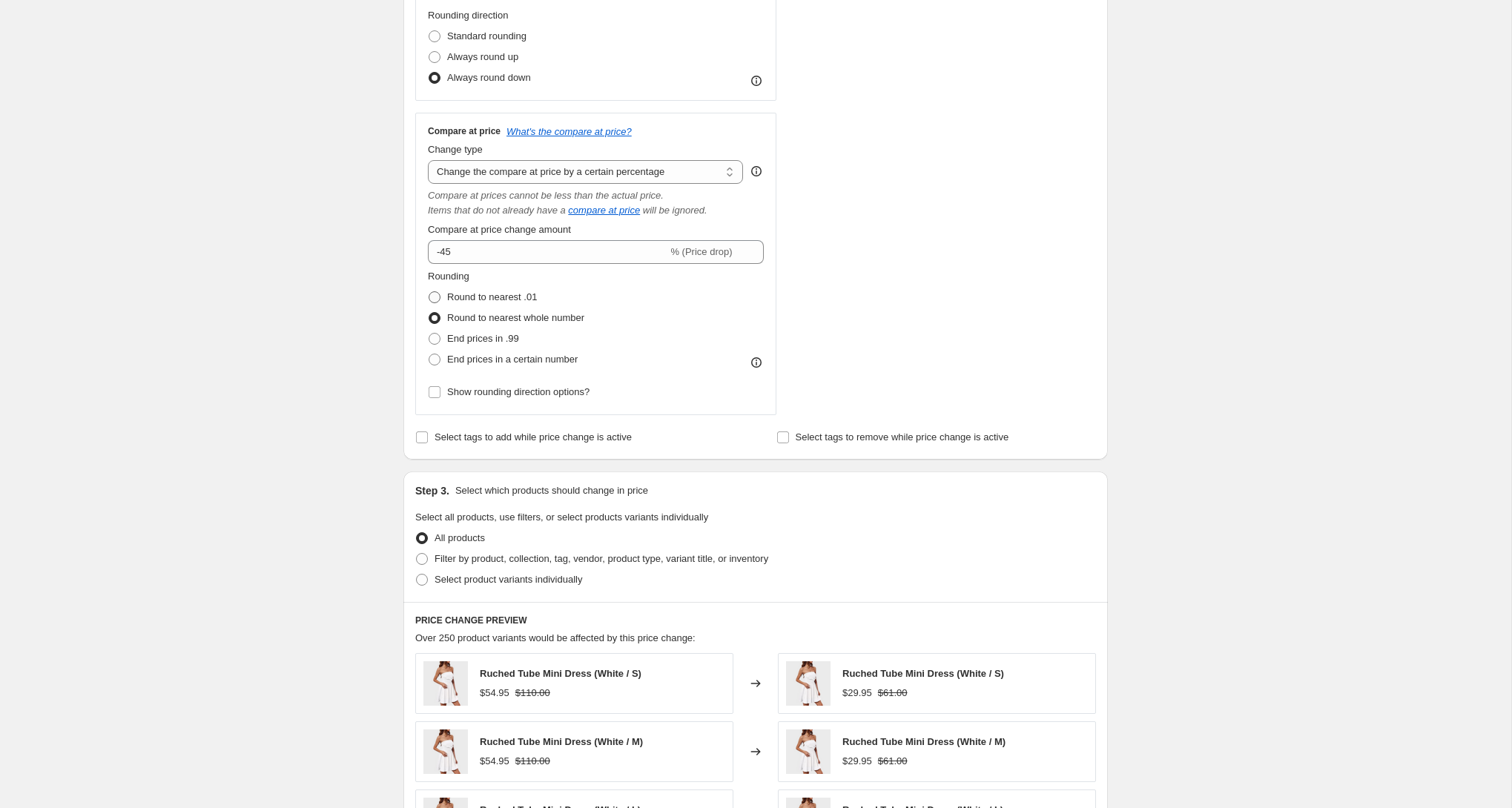
click at [512, 296] on span "Round to nearest .01" at bounding box center [491, 297] width 89 height 11
click at [429, 292] on input "Round to nearest .01" at bounding box center [429, 291] width 1 height 1
radio input "true"
click at [511, 317] on span "Round to nearest whole number" at bounding box center [515, 318] width 137 height 11
click at [429, 313] on input "Round to nearest whole number" at bounding box center [429, 312] width 1 height 1
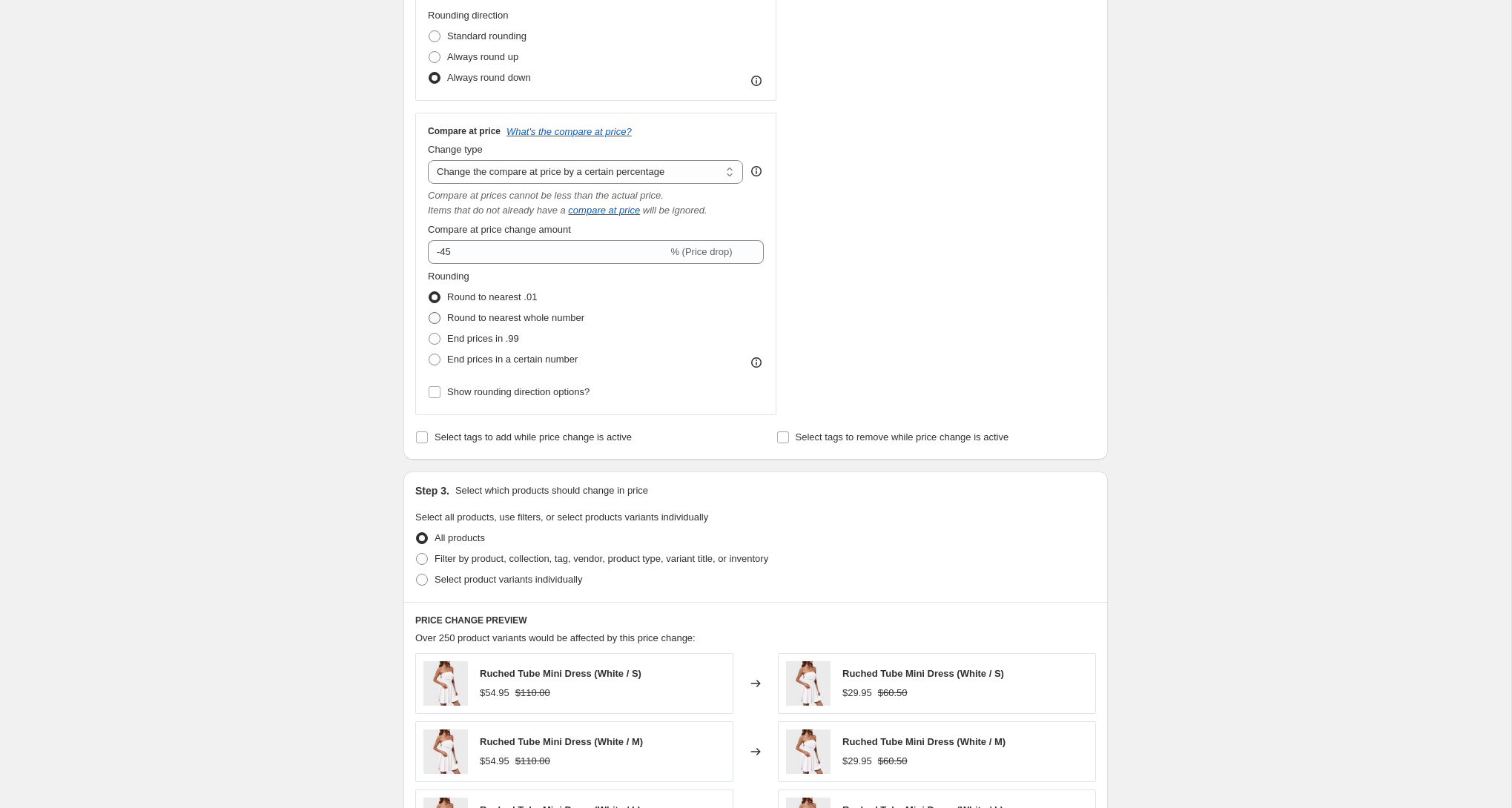
radio input "true"
click at [543, 365] on span "End prices in a certain number" at bounding box center [512, 359] width 131 height 11
click at [429, 354] on input "End prices in a certain number" at bounding box center [429, 354] width 1 height 1
radio input "true"
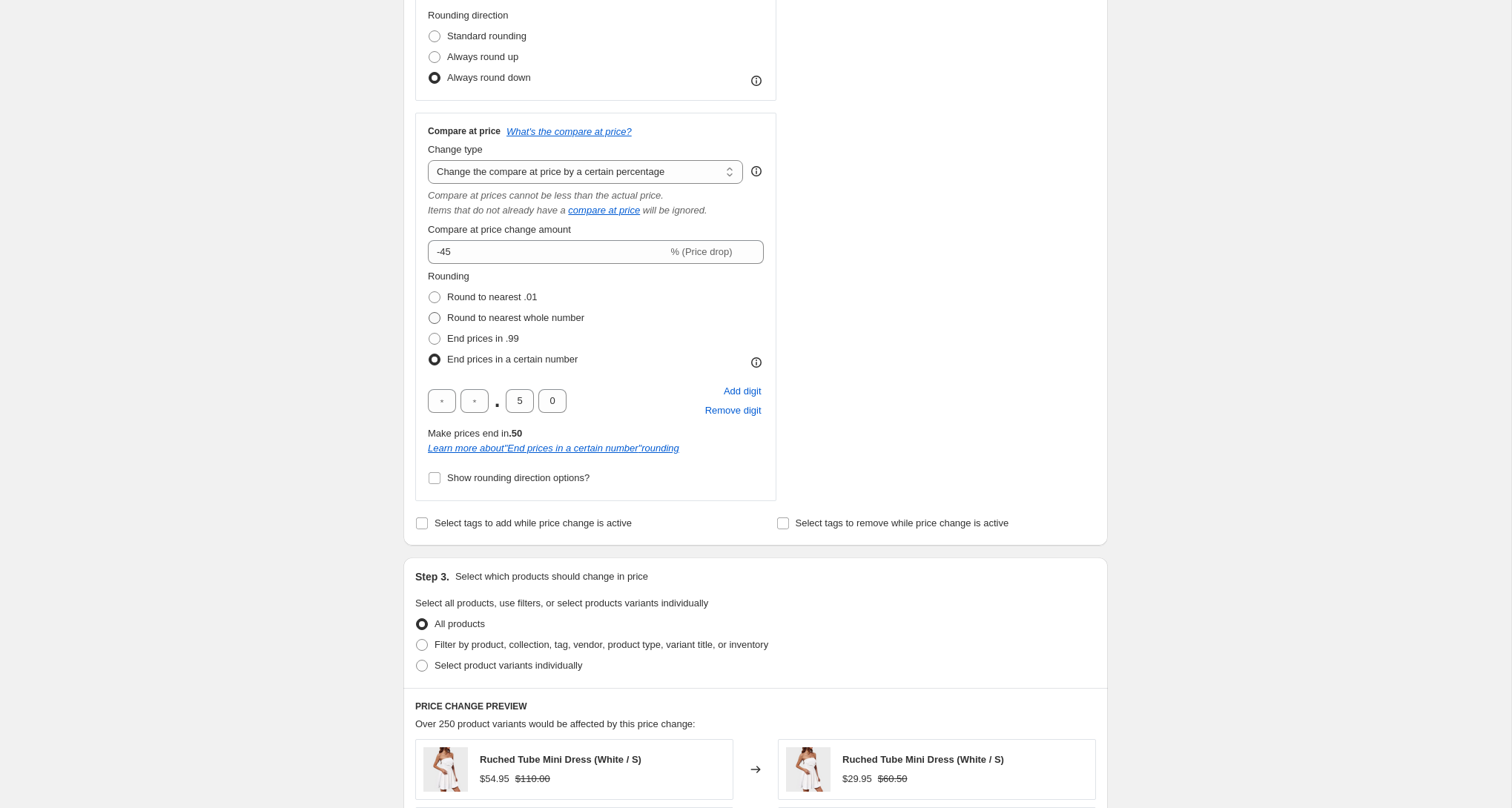
click at [540, 321] on span "Round to nearest whole number" at bounding box center [515, 318] width 137 height 11
click at [429, 313] on input "Round to nearest whole number" at bounding box center [429, 312] width 1 height 1
radio input "true"
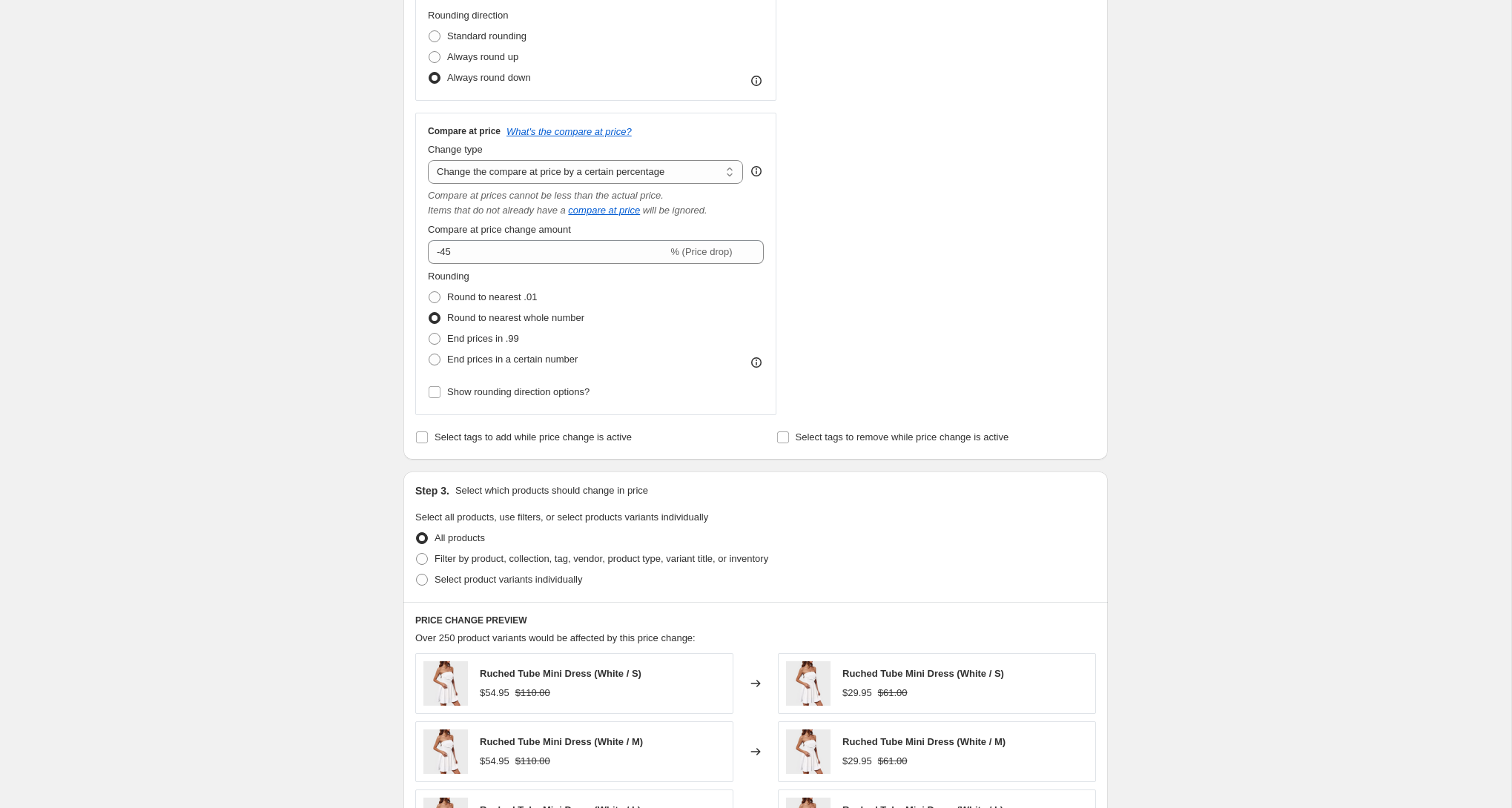
scroll to position [619, 0]
click at [568, 357] on span "End prices in a certain number" at bounding box center [512, 358] width 131 height 11
click at [429, 354] on input "End prices in a certain number" at bounding box center [429, 353] width 1 height 1
radio input "true"
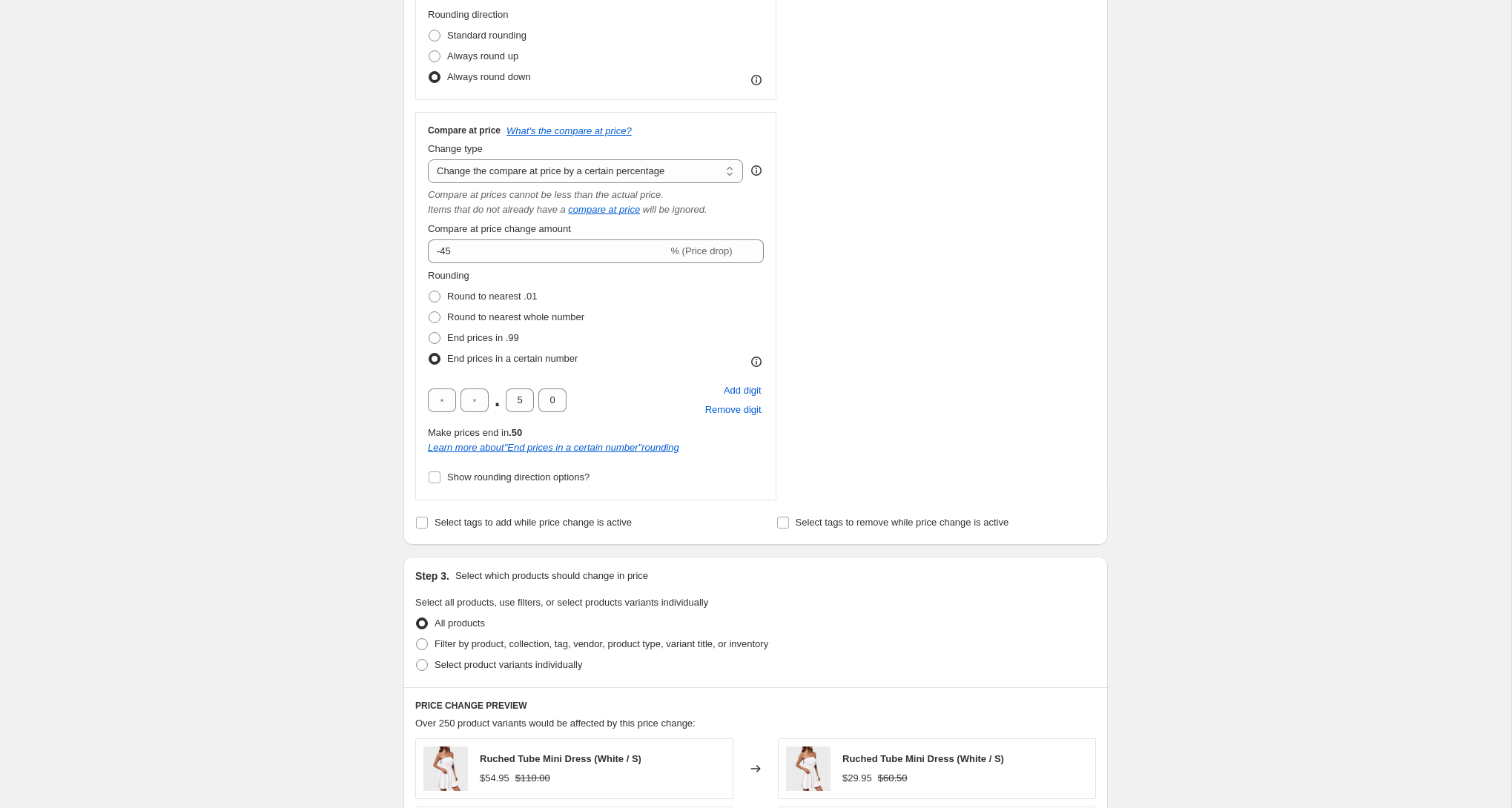
scroll to position [620, 0]
drag, startPoint x: 519, startPoint y: 395, endPoint x: 511, endPoint y: 394, distance: 8.1
click at [511, 394] on input "5" at bounding box center [520, 399] width 29 height 24
type input "0"
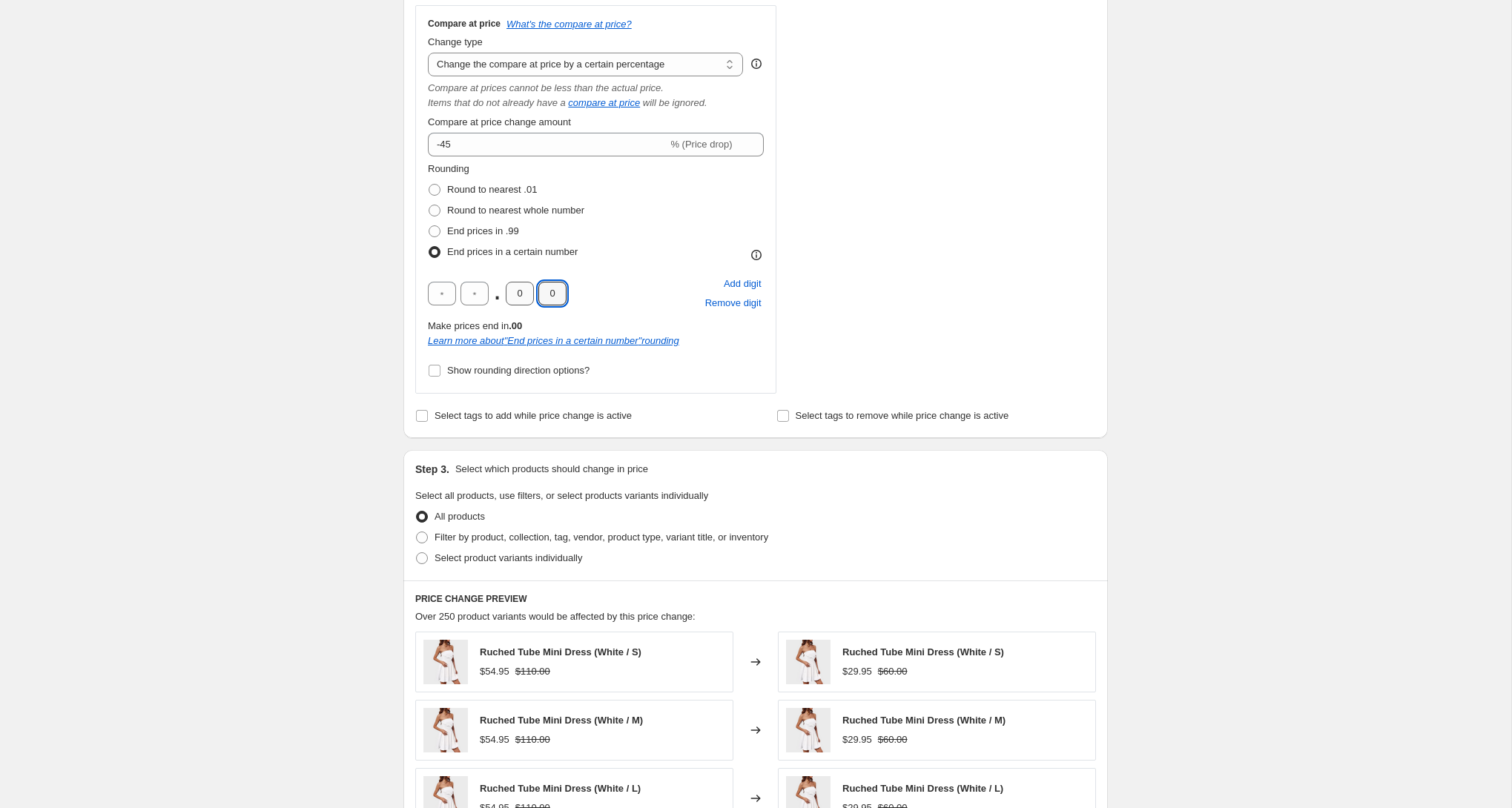
scroll to position [727, 0]
click at [547, 373] on span "Show rounding direction options?" at bounding box center [518, 369] width 143 height 11
click at [441, 373] on input "Show rounding direction options?" at bounding box center [435, 369] width 12 height 12
checkbox input "true"
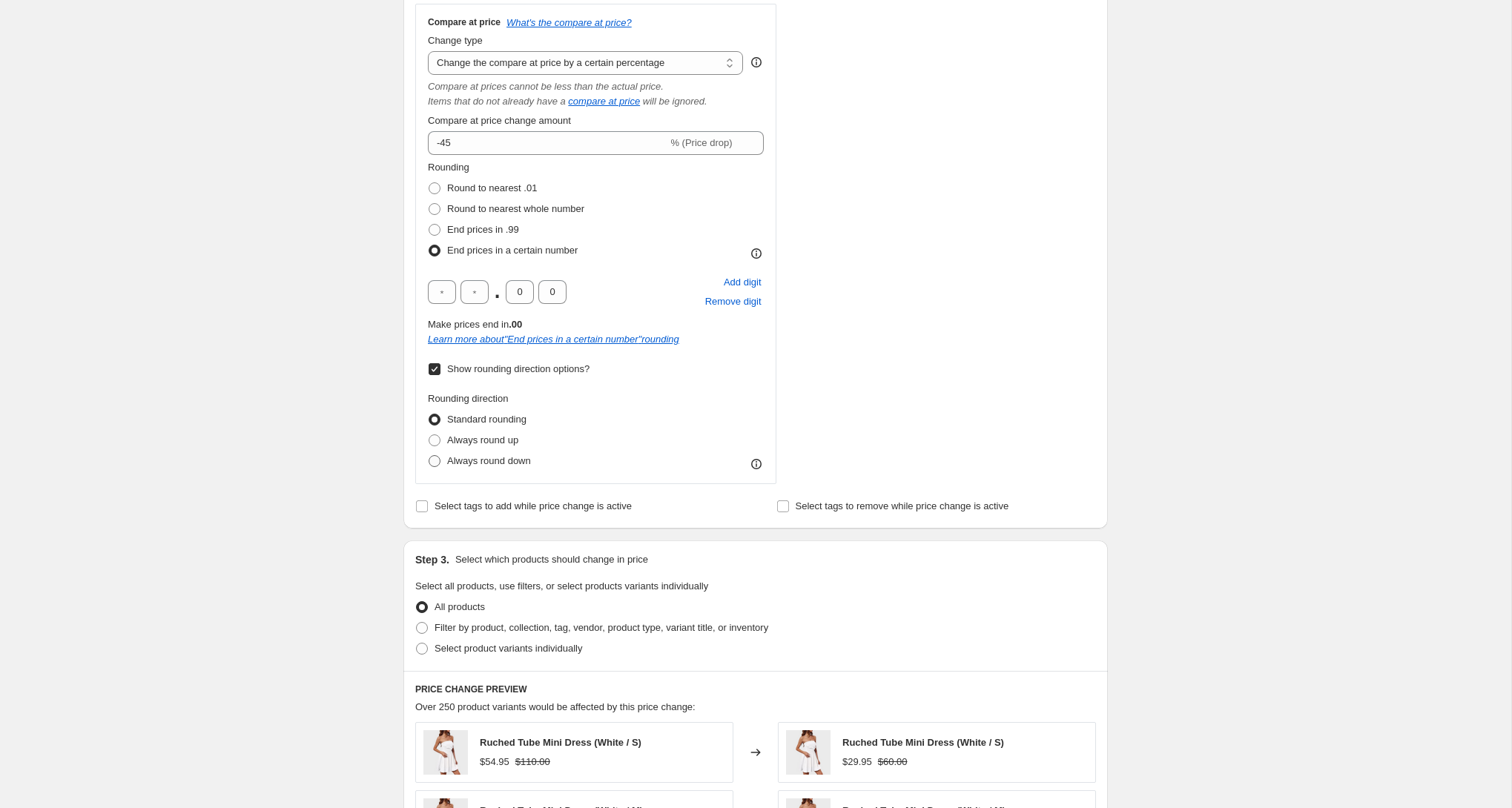
click at [512, 464] on span "Always round down" at bounding box center [489, 460] width 84 height 11
click at [429, 456] on input "Always round down" at bounding box center [429, 455] width 1 height 1
radio input "true"
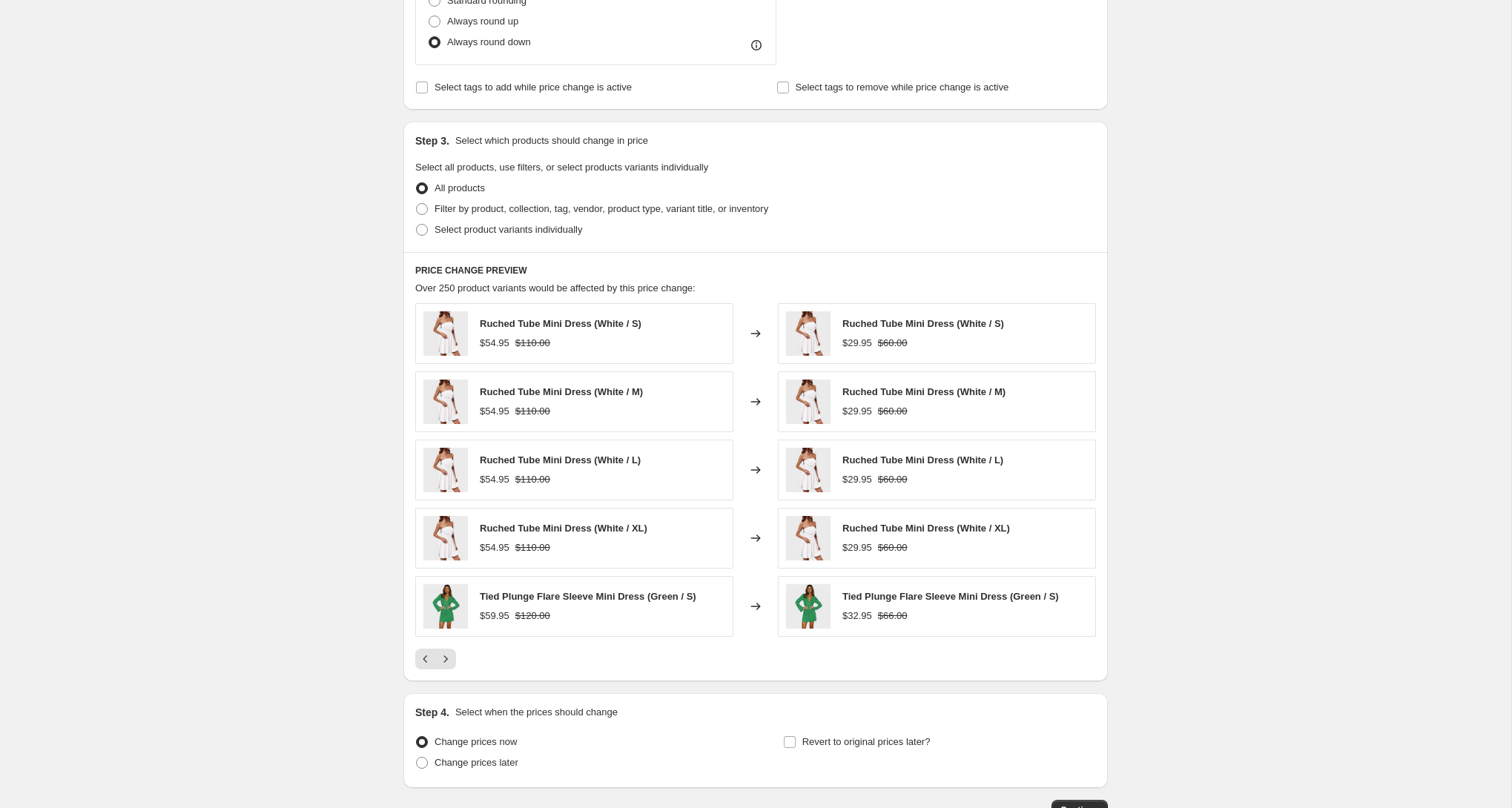
scroll to position [1249, 0]
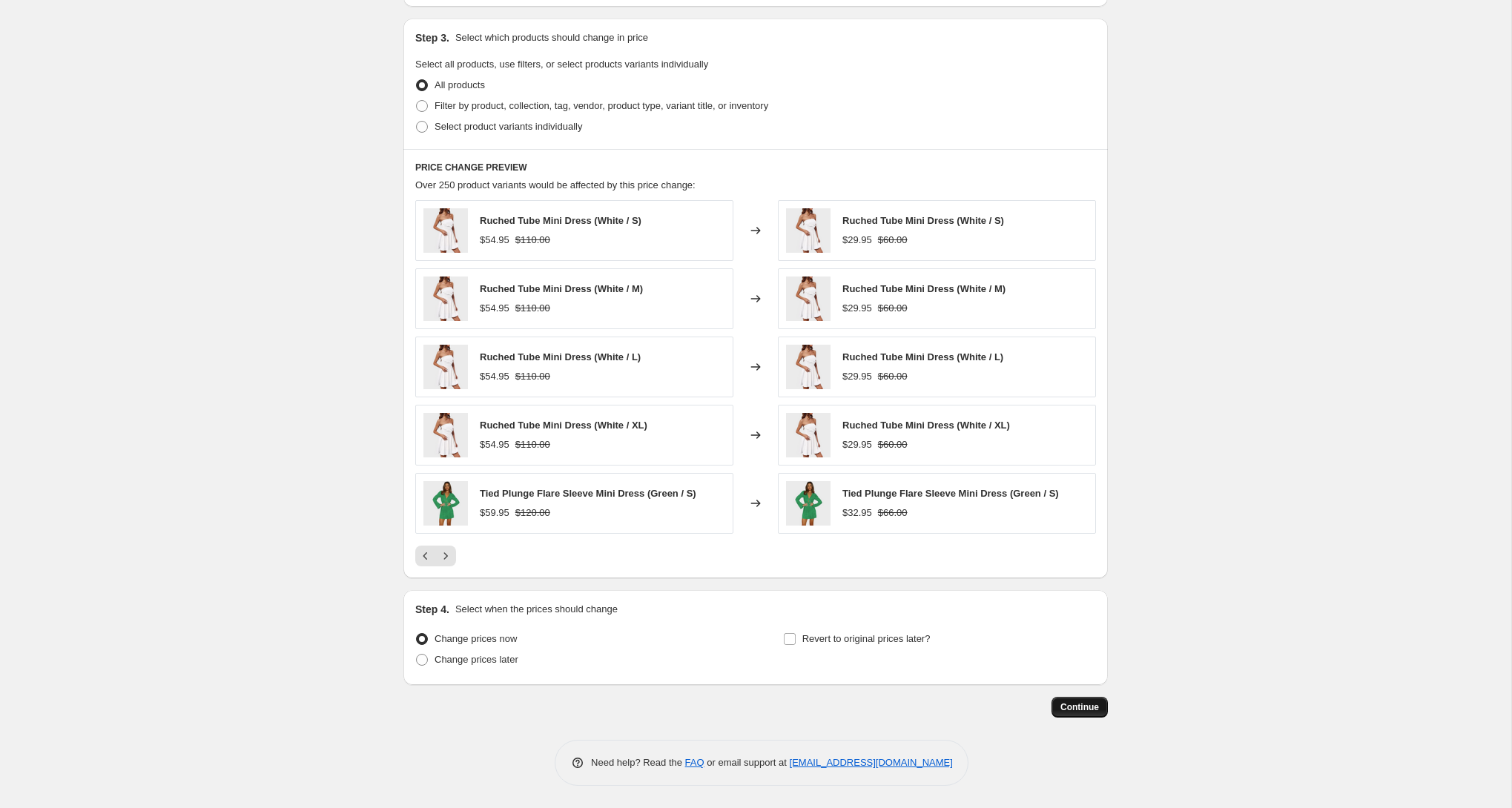
click at [1092, 705] on span "Continue" at bounding box center [1079, 707] width 38 height 12
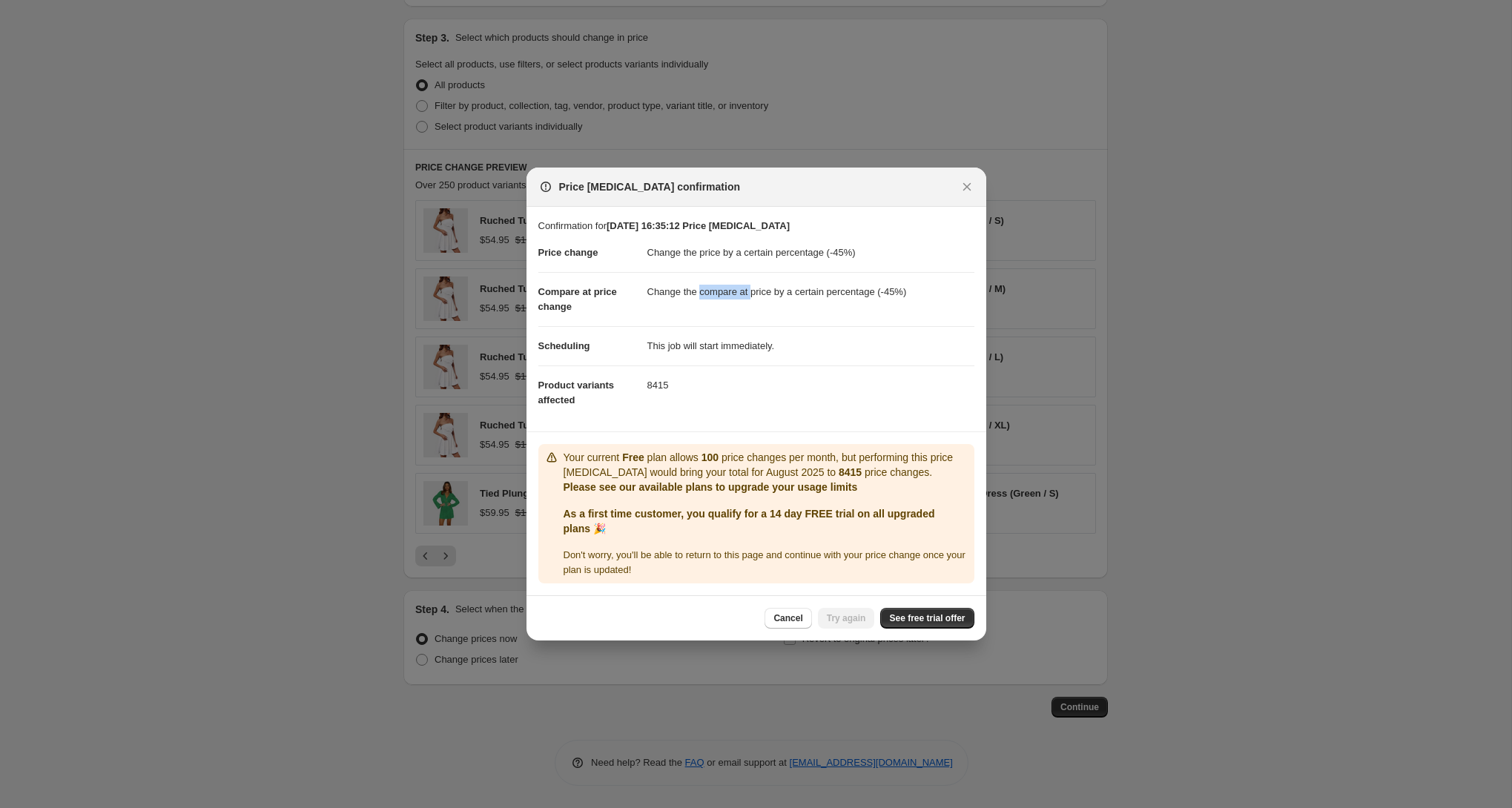
drag, startPoint x: 705, startPoint y: 294, endPoint x: 758, endPoint y: 296, distance: 53.0
click at [758, 296] on dd "Change the compare at price by a certain percentage (-45%)" at bounding box center [810, 291] width 327 height 39
drag, startPoint x: 660, startPoint y: 462, endPoint x: 852, endPoint y: 468, distance: 192.1
click at [851, 468] on p "Your current Free plan allows 100 price changes per month, but performing this …" at bounding box center [766, 465] width 405 height 30
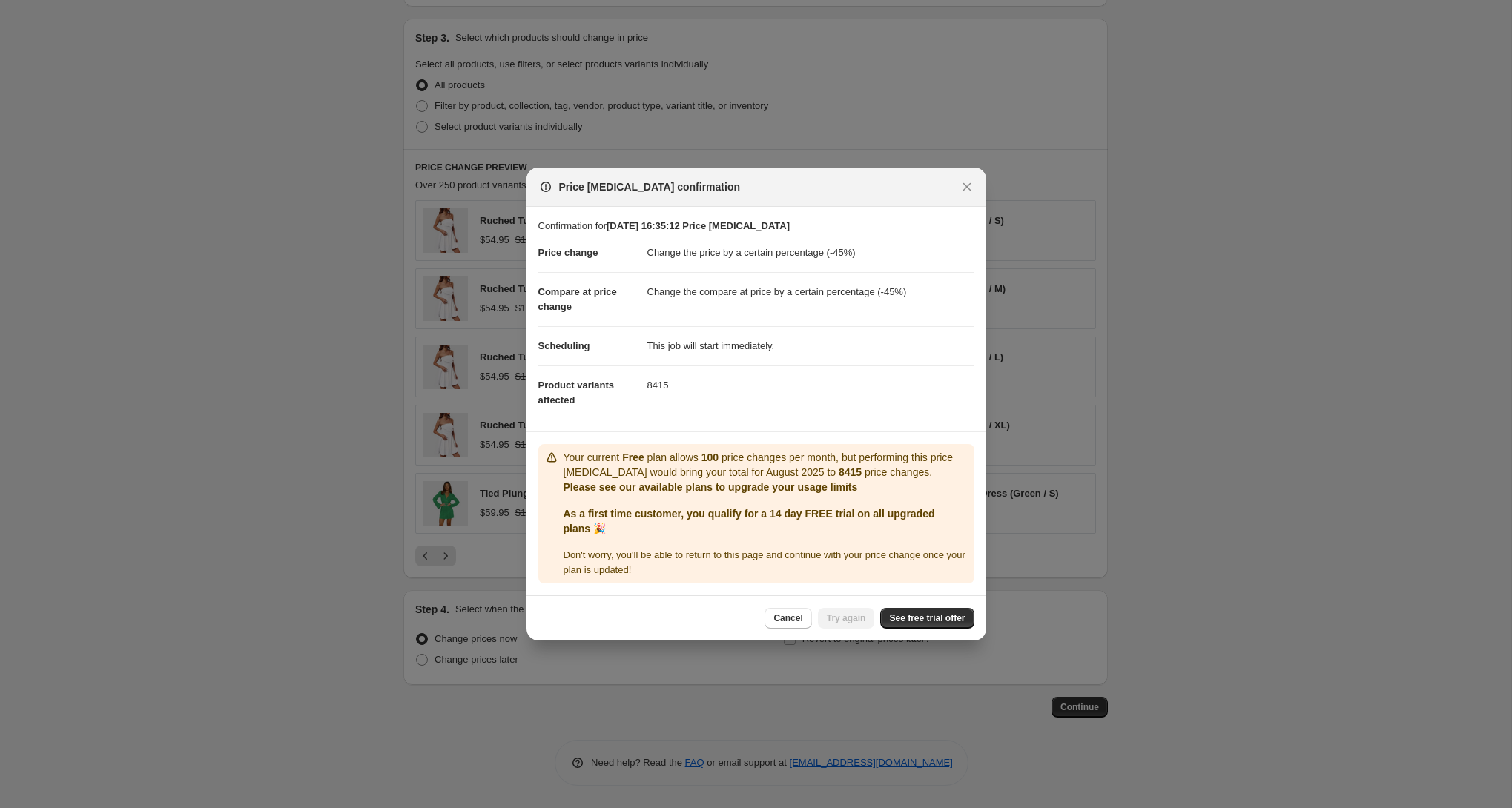
click at [854, 468] on b "8415" at bounding box center [850, 472] width 23 height 12
click at [931, 621] on span "See free trial offer" at bounding box center [926, 619] width 76 height 12
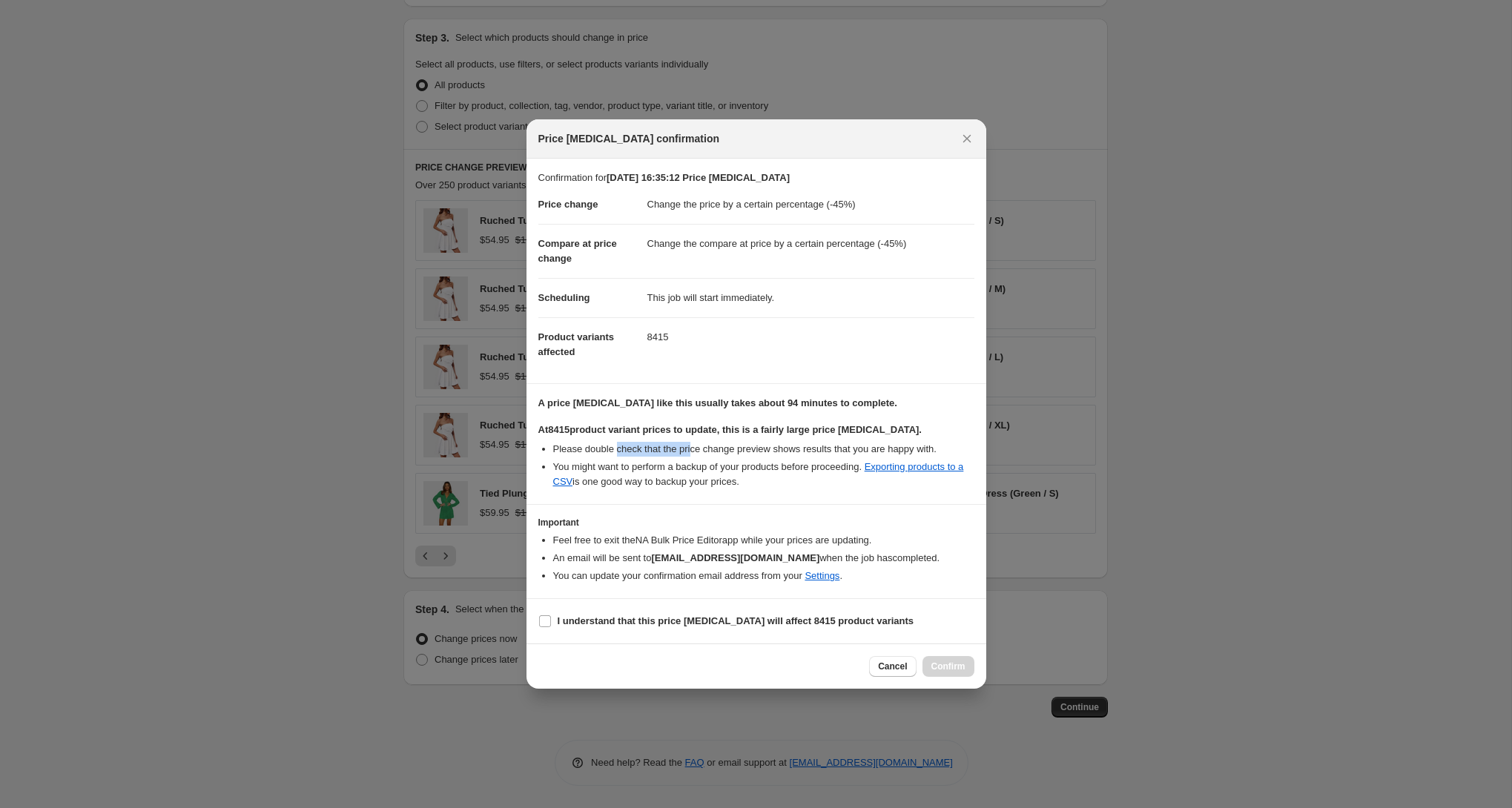
drag, startPoint x: 646, startPoint y: 451, endPoint x: 698, endPoint y: 451, distance: 52.0
click at [698, 451] on li "Please double check that the price change preview shows results that you are ha…" at bounding box center [764, 450] width 421 height 15
click at [612, 623] on b "I understand that this price change job will affect 8415 product variants" at bounding box center [736, 621] width 357 height 11
click at [551, 623] on input "I understand that this price change job will affect 8415 product variants" at bounding box center [545, 622] width 12 height 12
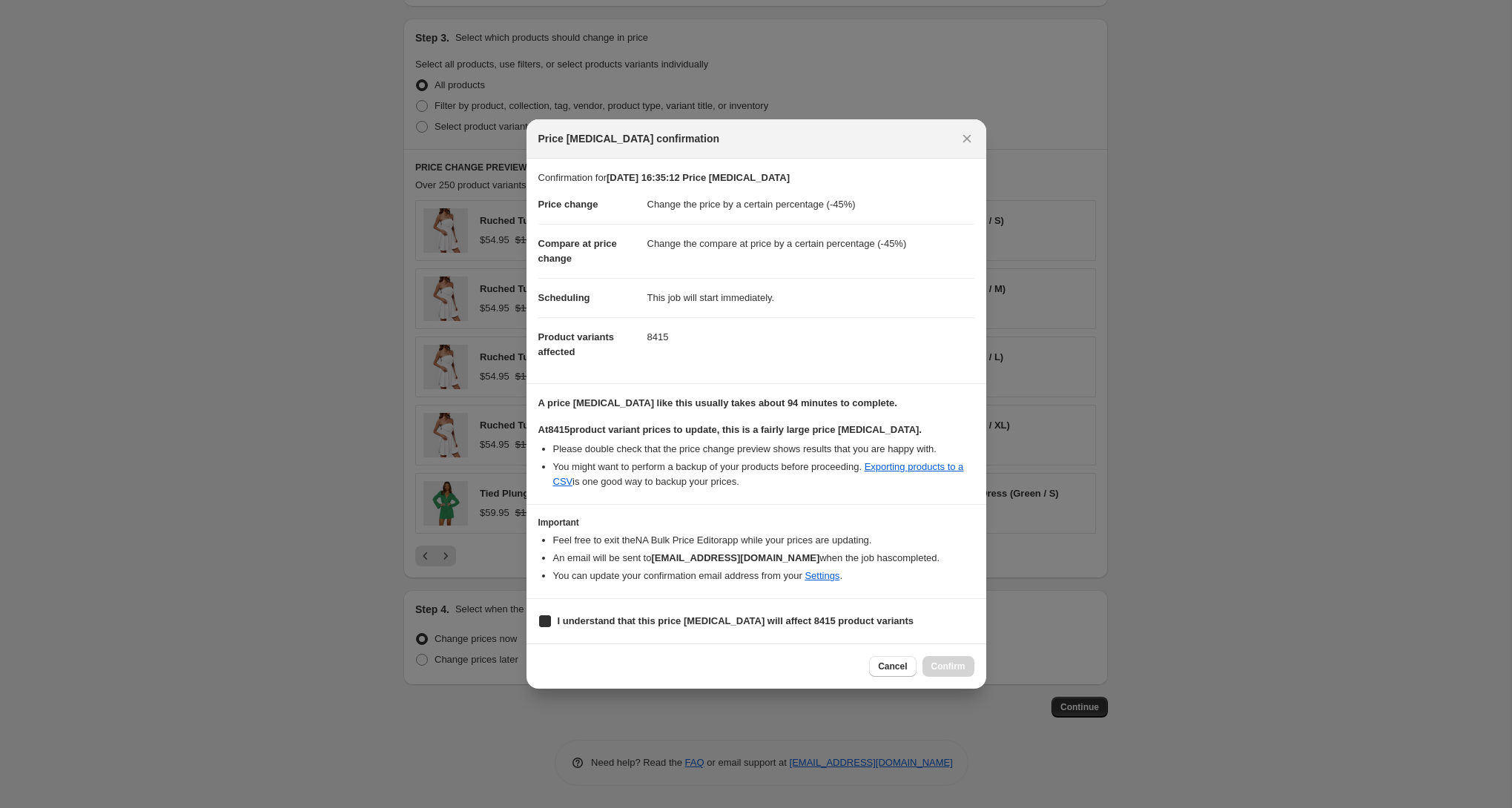
checkbox input "true"
click at [956, 668] on span "Confirm" at bounding box center [947, 667] width 34 height 12
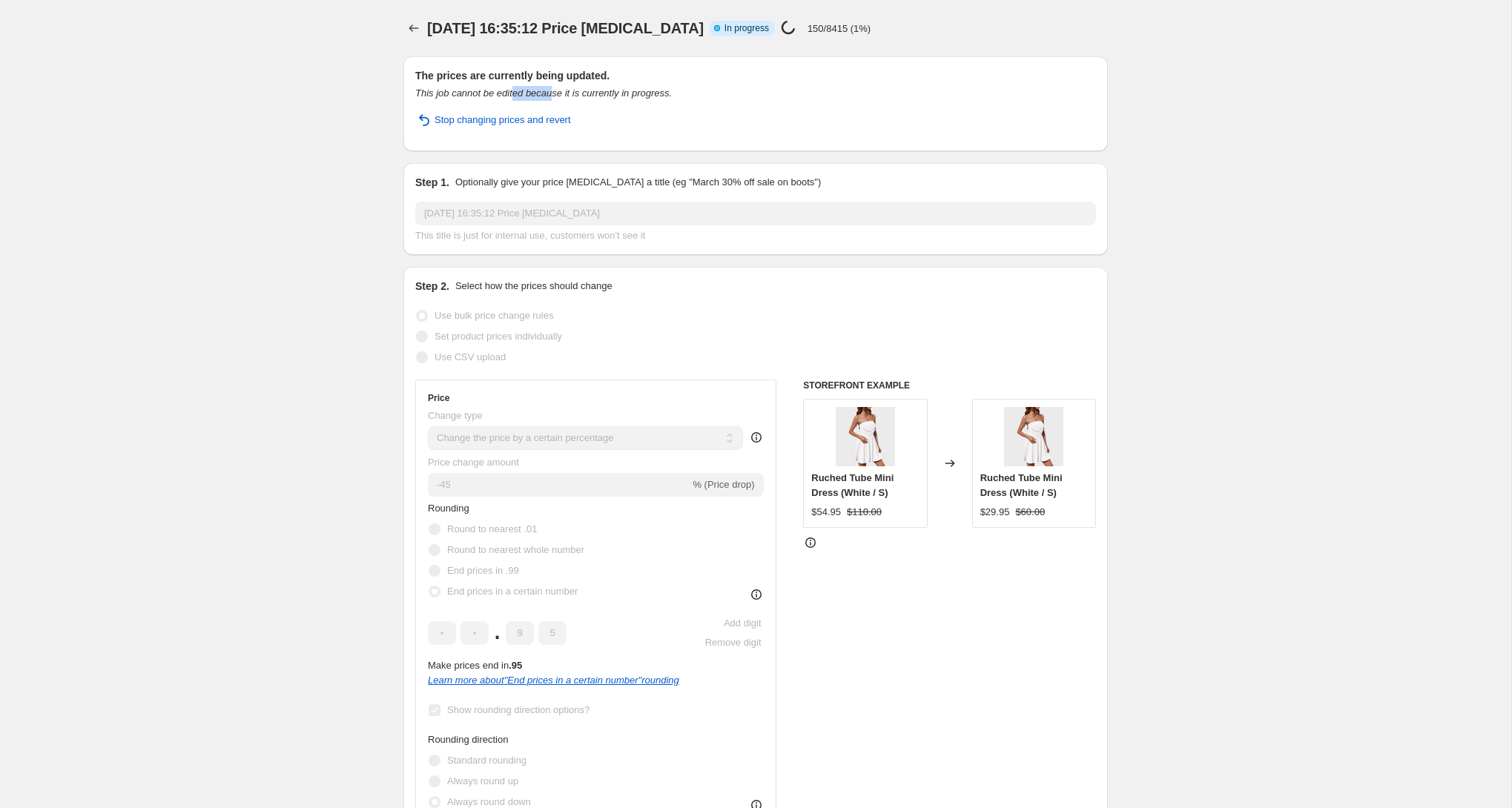
drag, startPoint x: 523, startPoint y: 92, endPoint x: 562, endPoint y: 91, distance: 39.0
click at [562, 91] on icon "This job cannot be edited because it is currently in progress." at bounding box center [544, 93] width 257 height 11
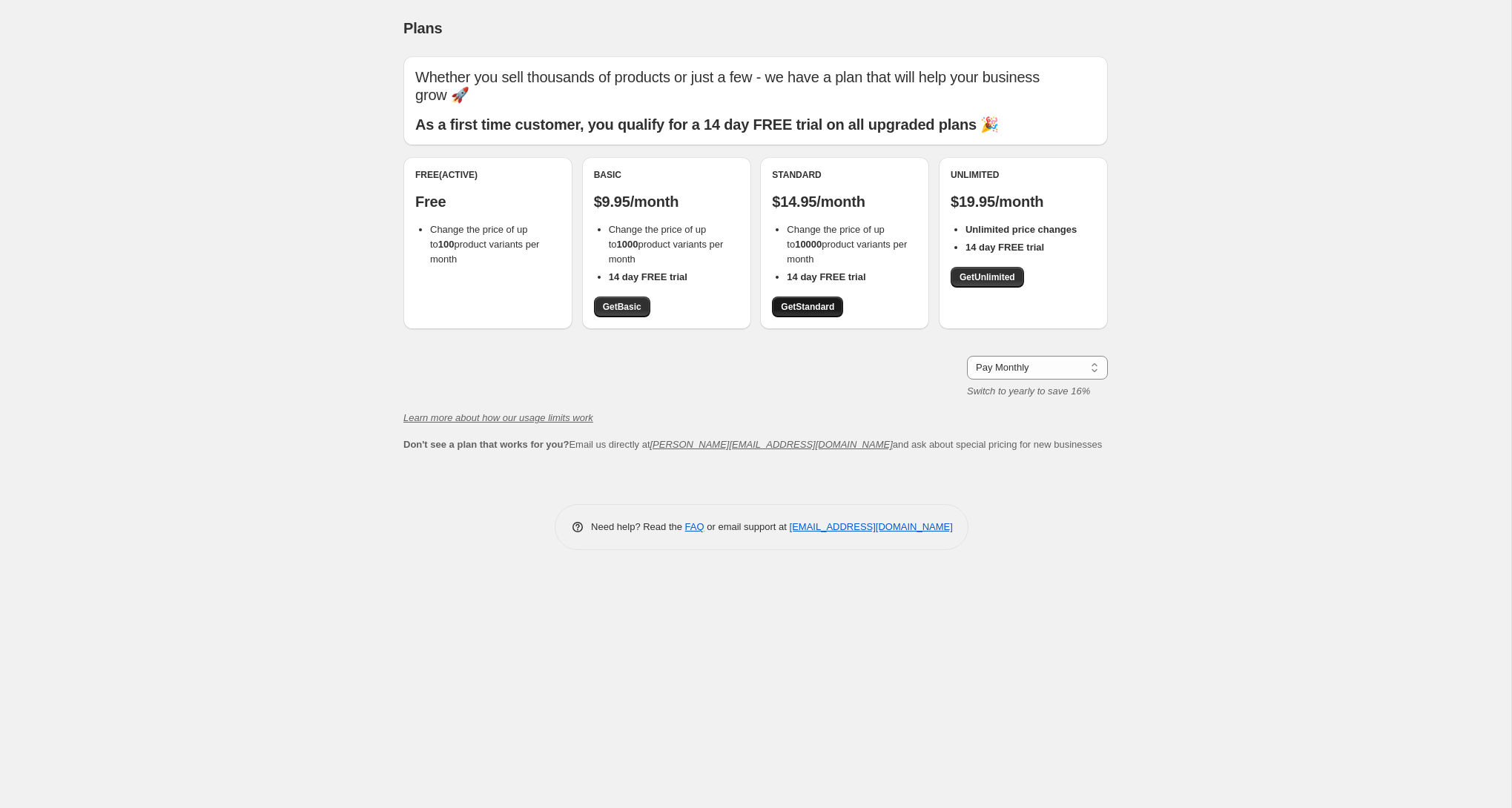
click at [808, 301] on span "Get Standard" at bounding box center [807, 307] width 53 height 12
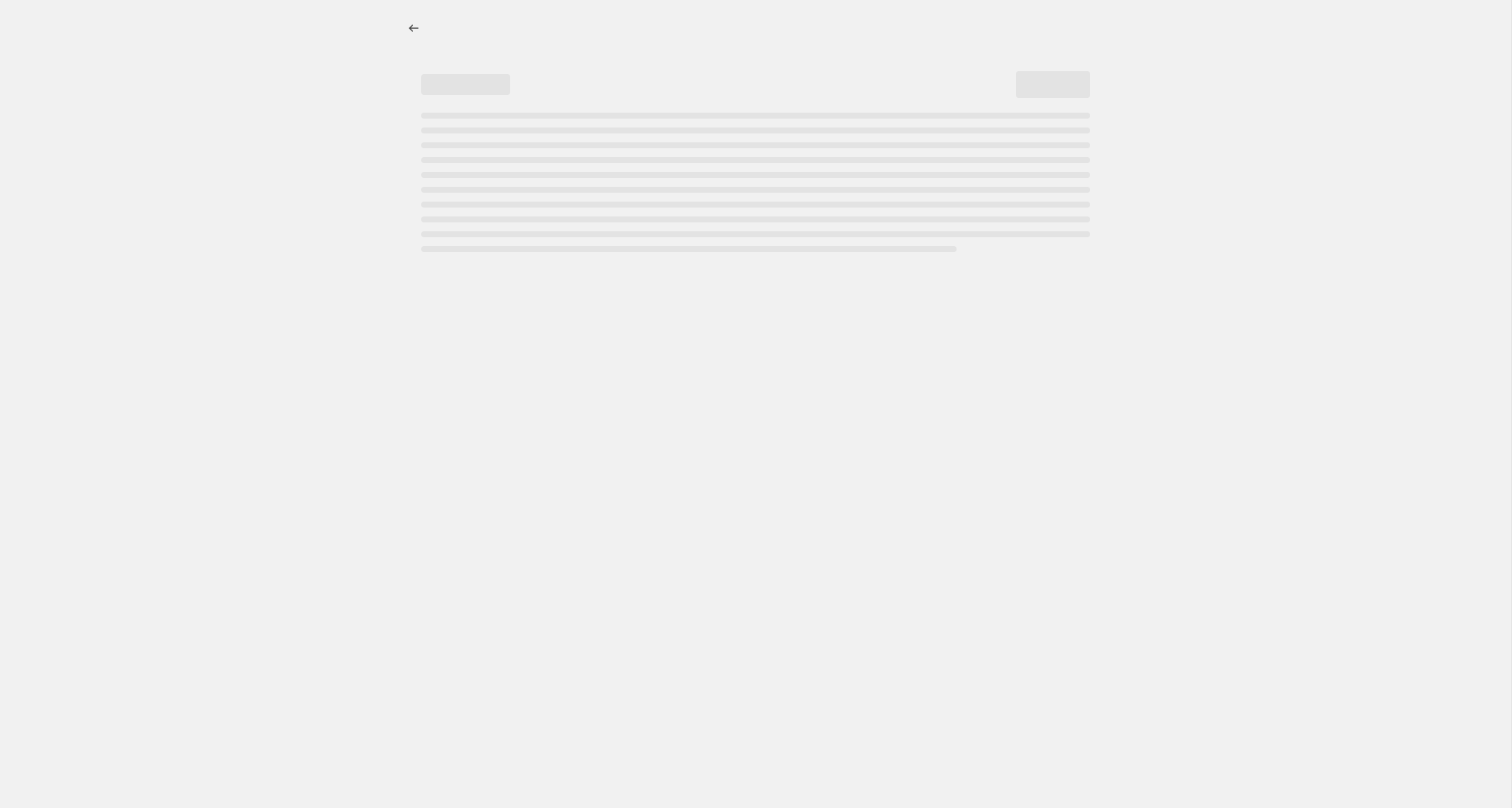
click at [598, 12] on div at bounding box center [755, 28] width 704 height 56
select select "percentage"
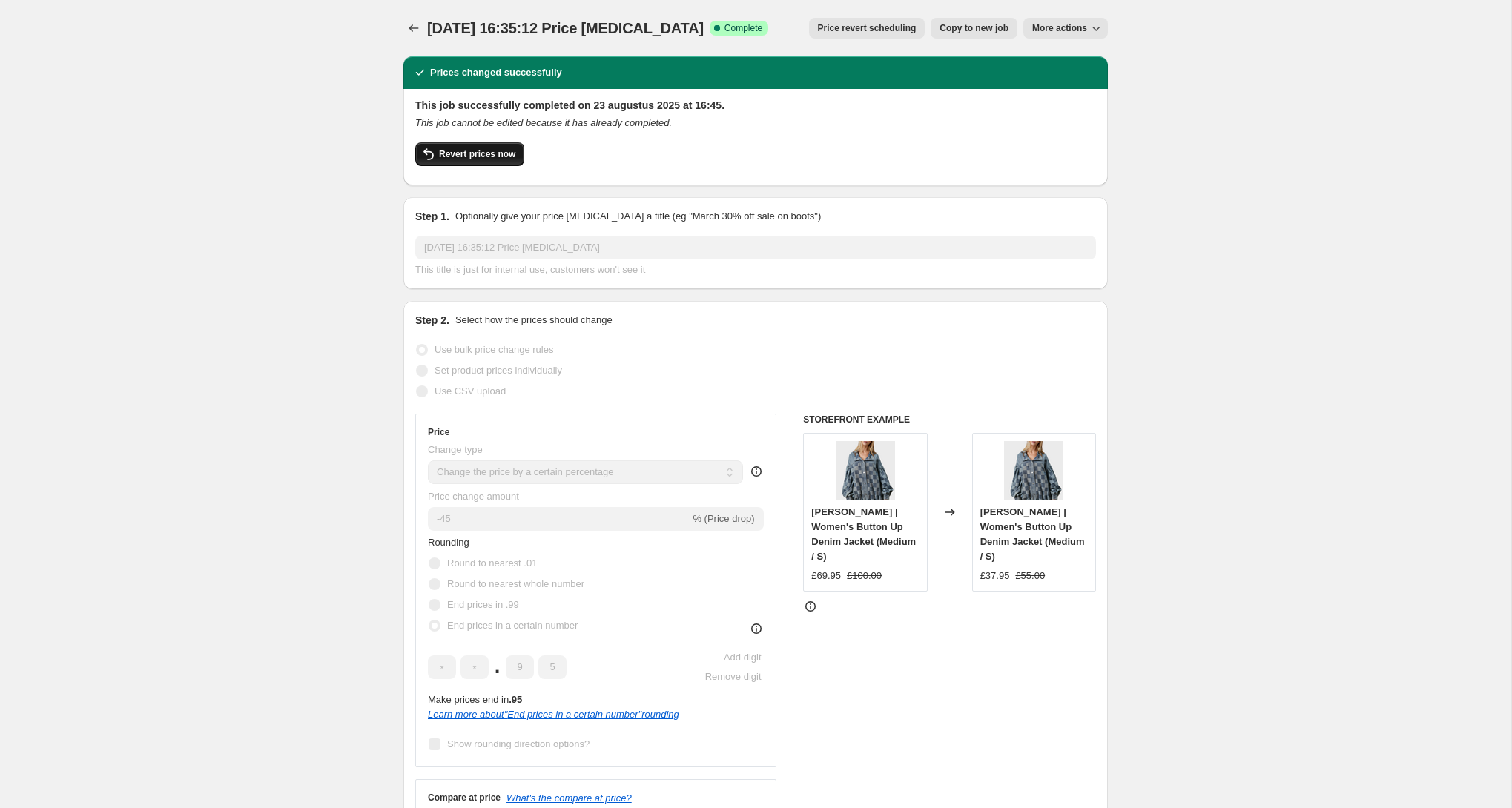
click at [483, 149] on span "Revert prices now" at bounding box center [477, 155] width 77 height 12
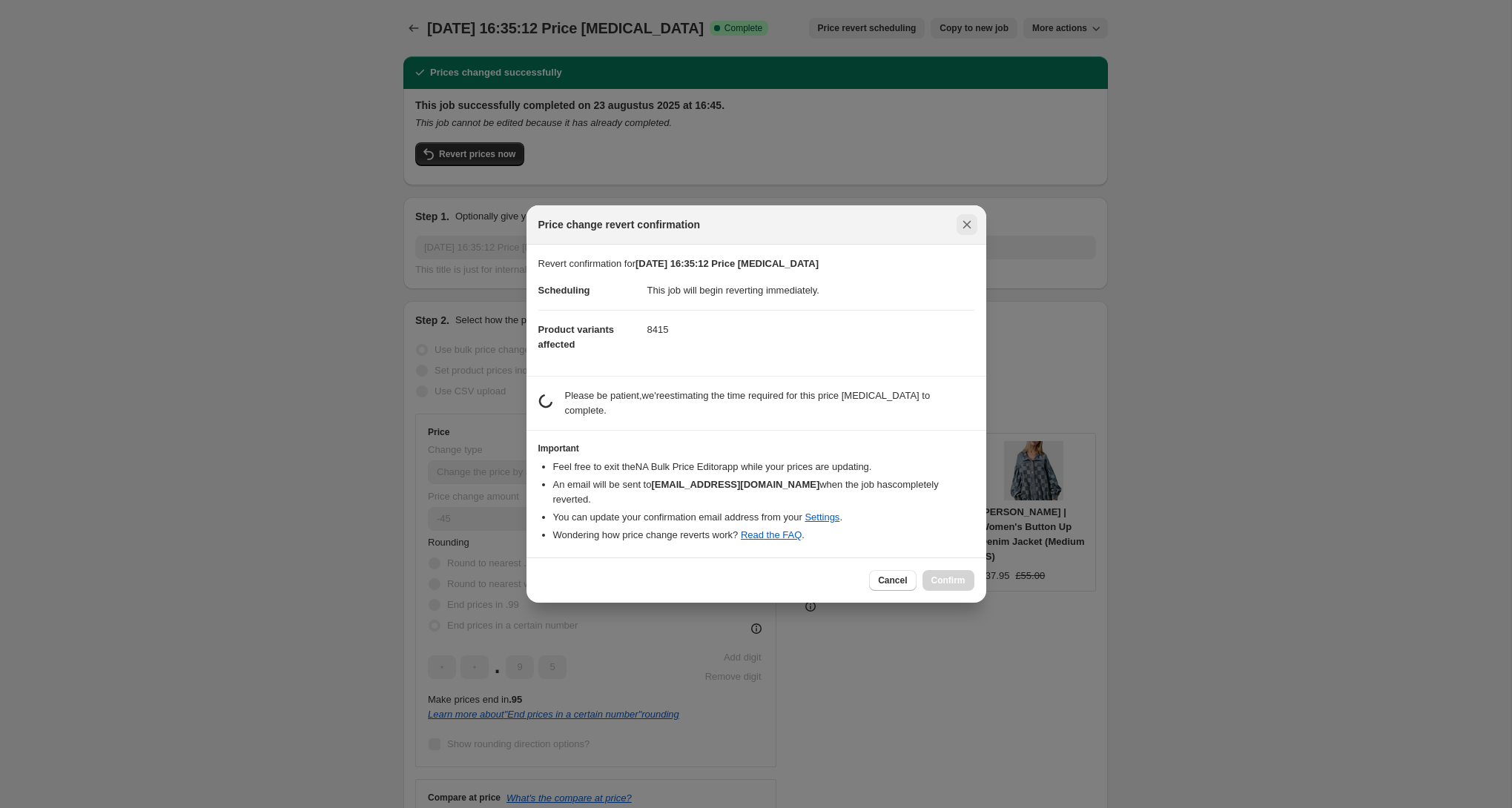
click at [957, 233] on button "Close" at bounding box center [967, 225] width 21 height 21
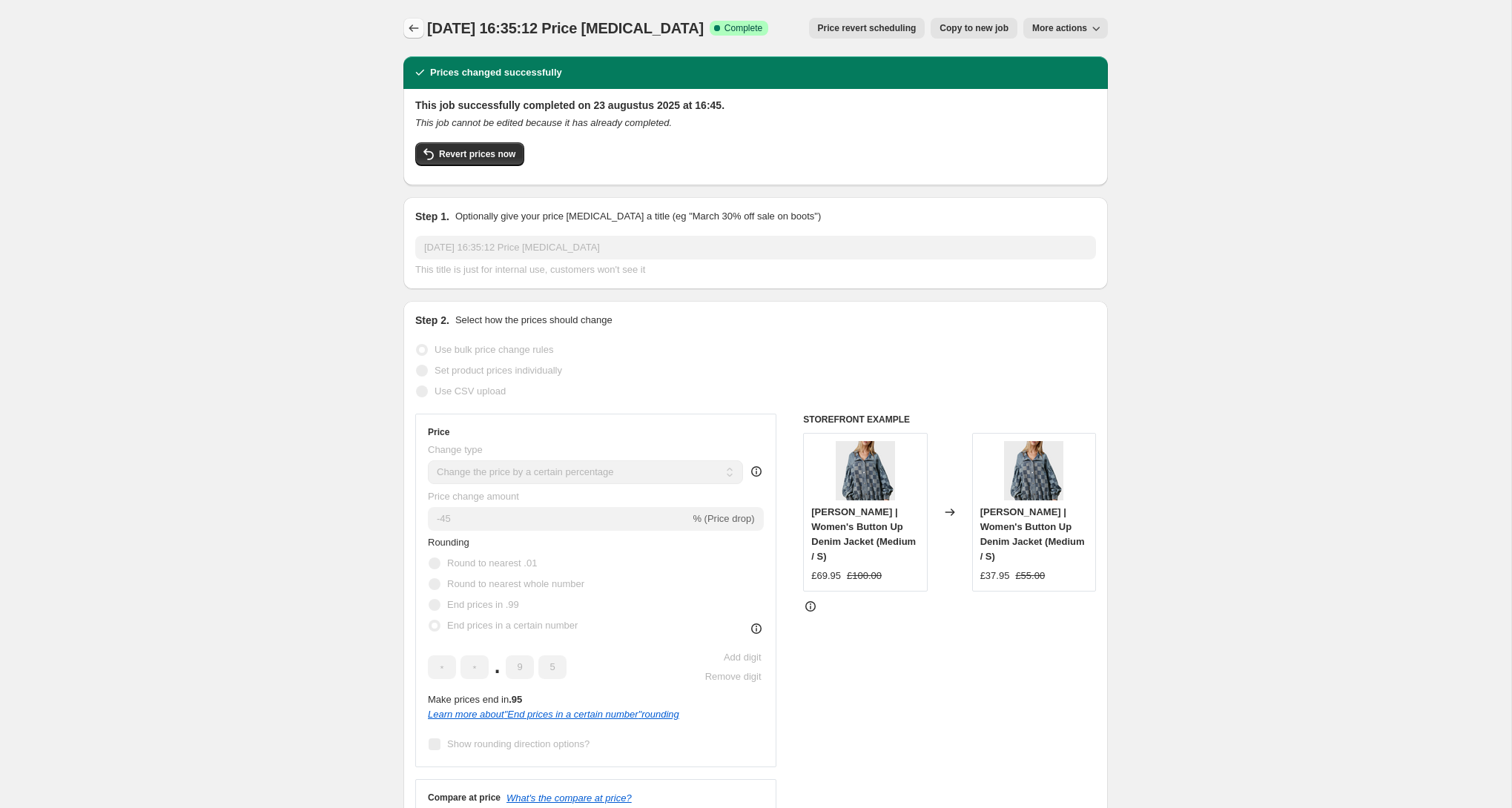
click at [414, 29] on icon "Price change jobs" at bounding box center [414, 29] width 15 height 15
